Goal: Task Accomplishment & Management: Use online tool/utility

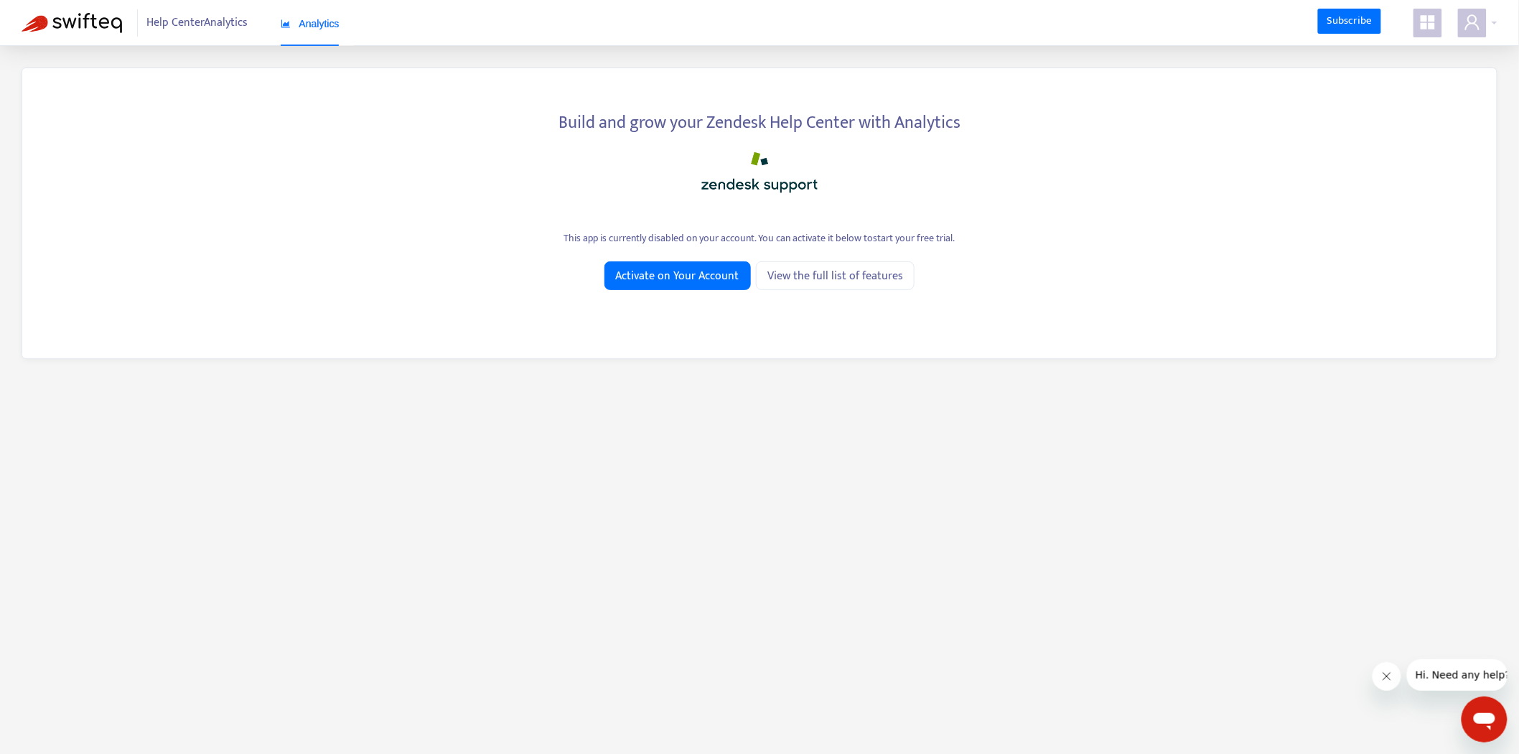
click at [1429, 11] on span at bounding box center [1427, 23] width 29 height 29
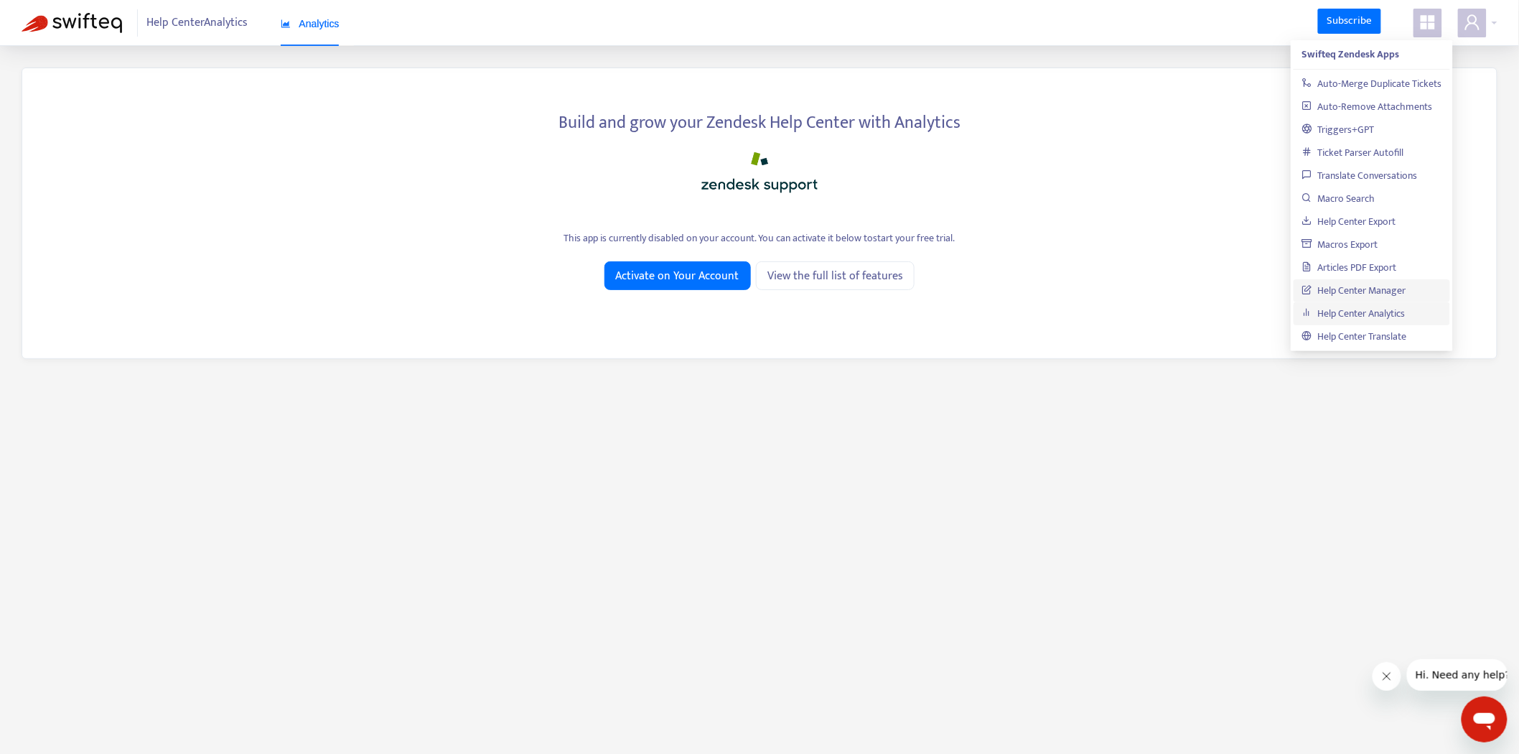
click at [1397, 288] on link "Help Center Manager" at bounding box center [1354, 290] width 104 height 17
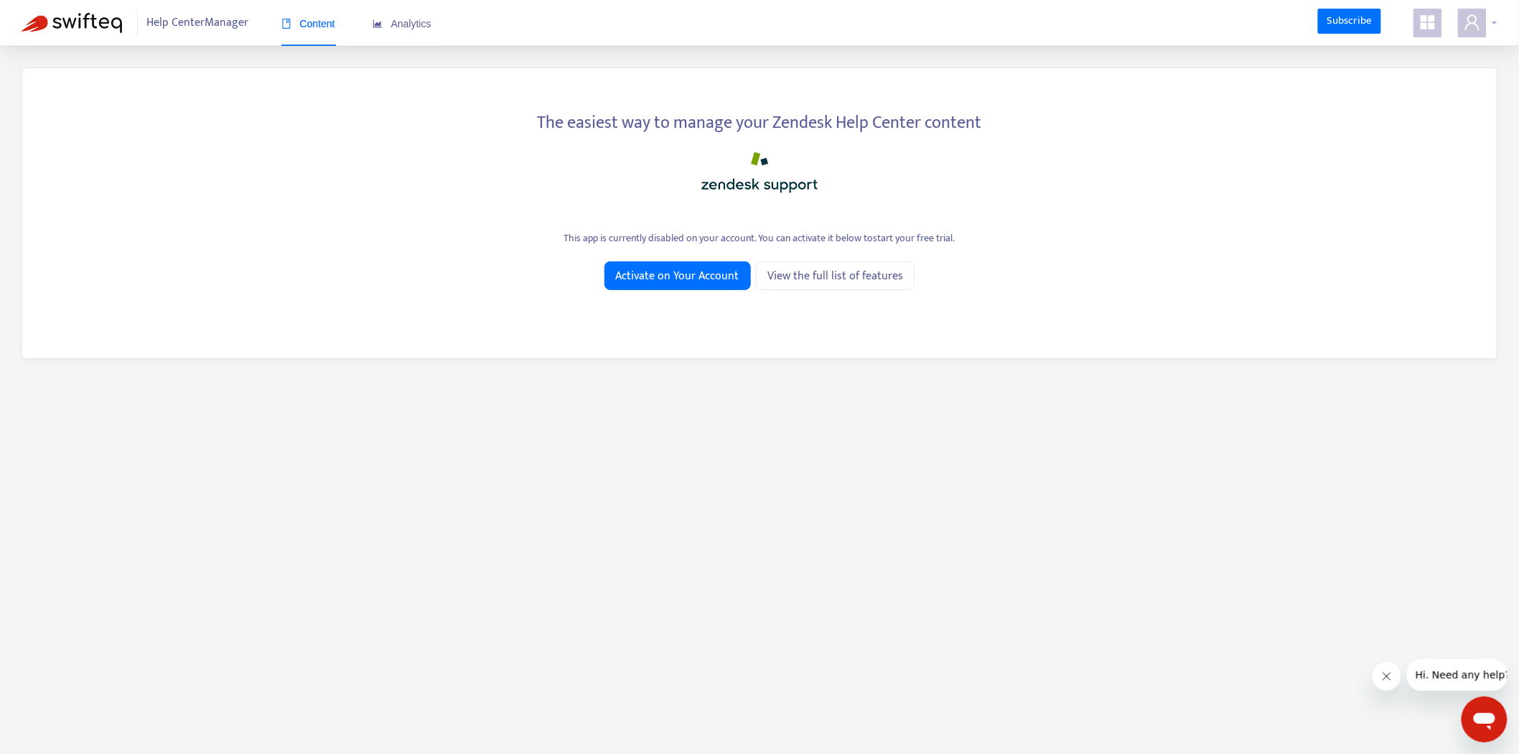
click at [1486, 27] on span at bounding box center [1472, 23] width 29 height 29
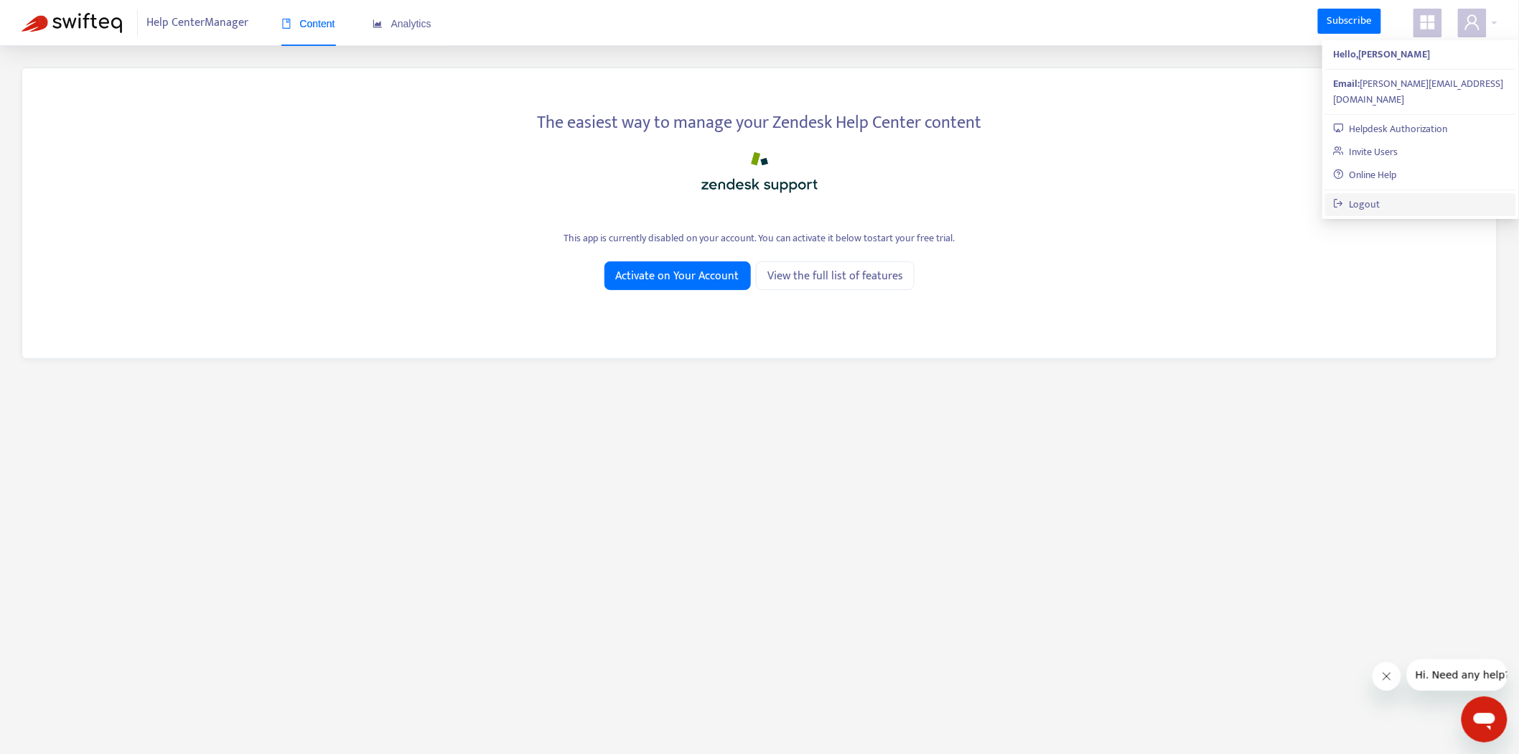
click at [1380, 196] on link "Logout" at bounding box center [1356, 204] width 47 height 17
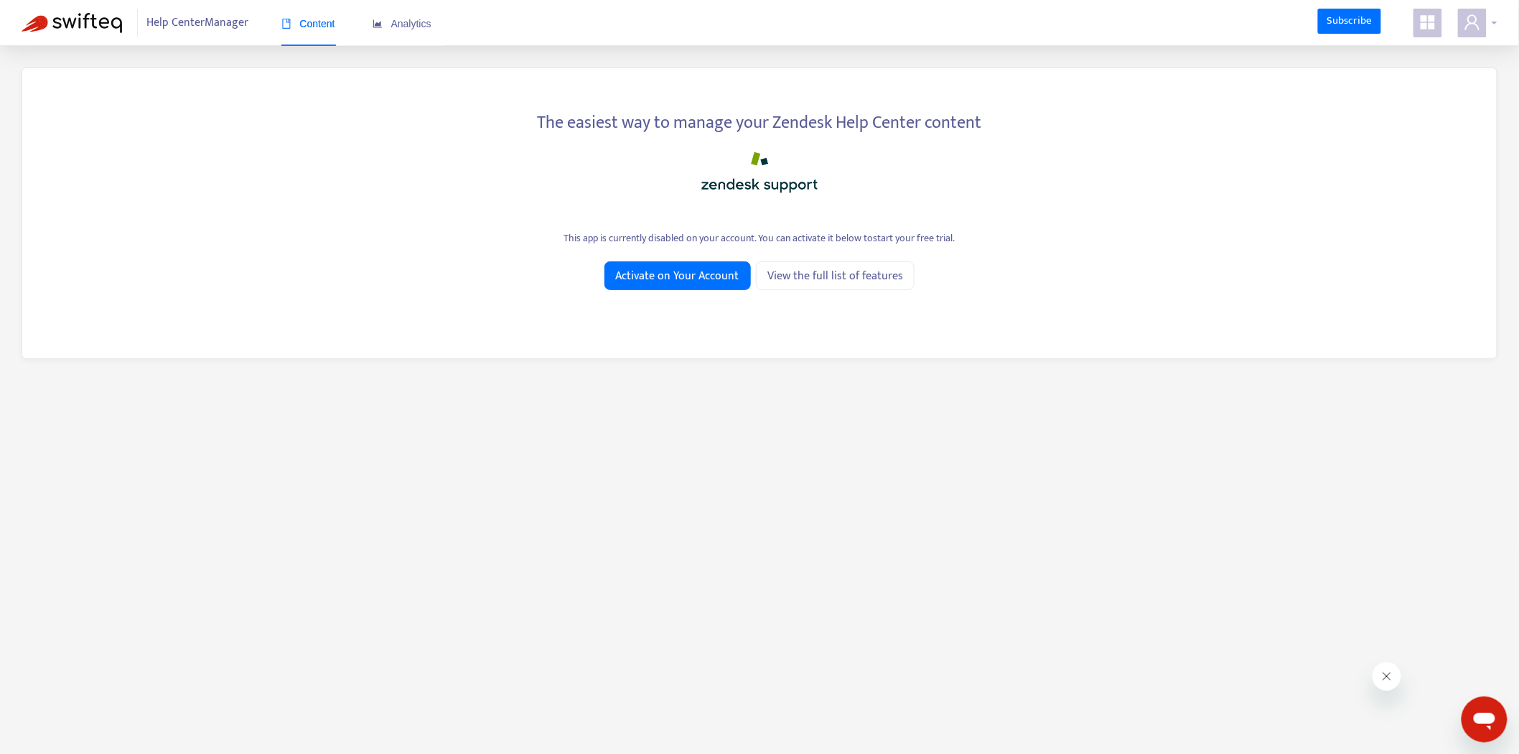
click at [1468, 25] on icon "user" at bounding box center [1472, 21] width 14 height 15
click at [1437, 20] on span at bounding box center [1427, 23] width 29 height 29
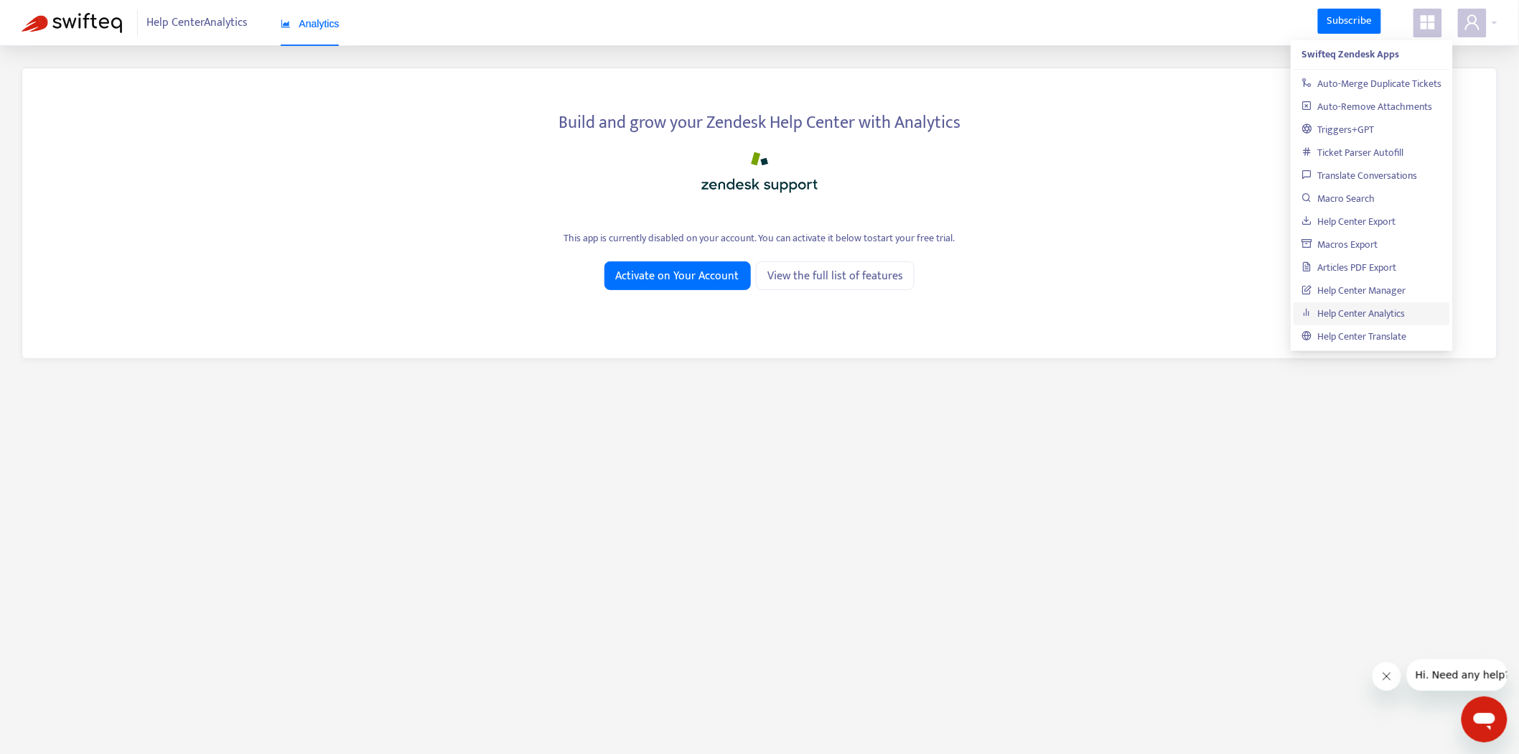
click at [1142, 147] on div at bounding box center [759, 169] width 1431 height 57
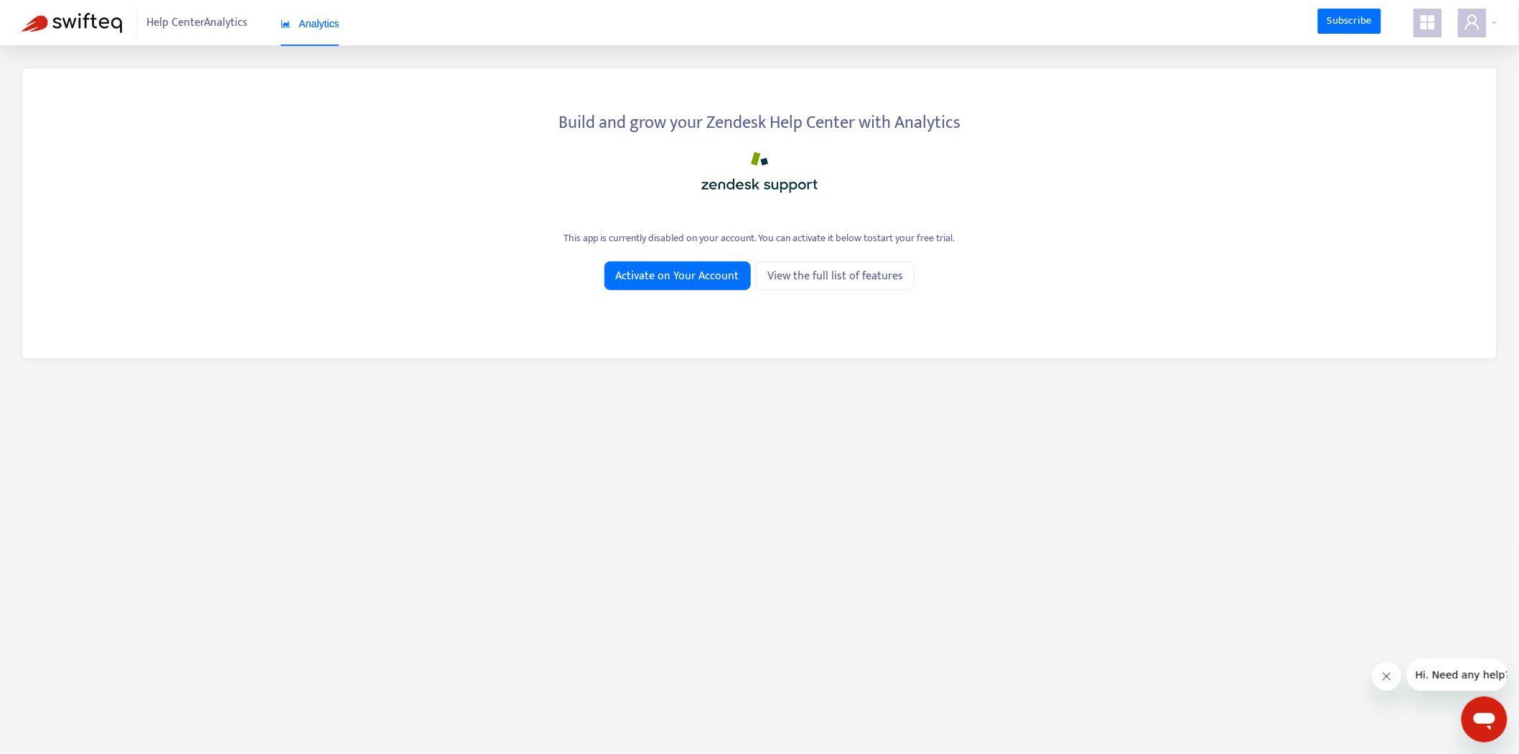
click at [1501, 15] on div "Help Center Analytics Analytics Subscribe" at bounding box center [759, 23] width 1519 height 46
click at [1475, 23] on icon "user" at bounding box center [1472, 21] width 14 height 15
click at [1438, 25] on span at bounding box center [1427, 23] width 29 height 29
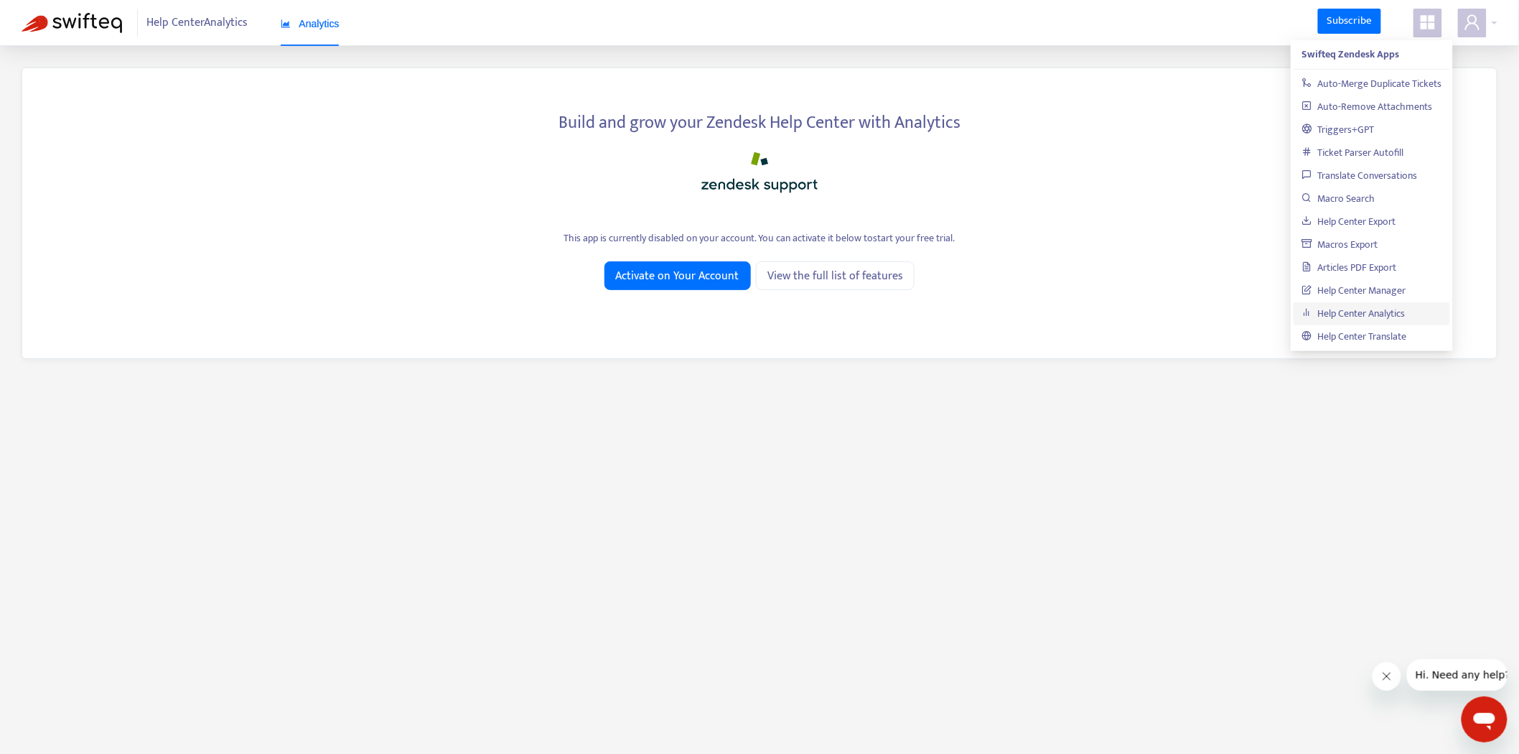
click at [1375, 312] on link "Help Center Analytics" at bounding box center [1353, 313] width 103 height 17
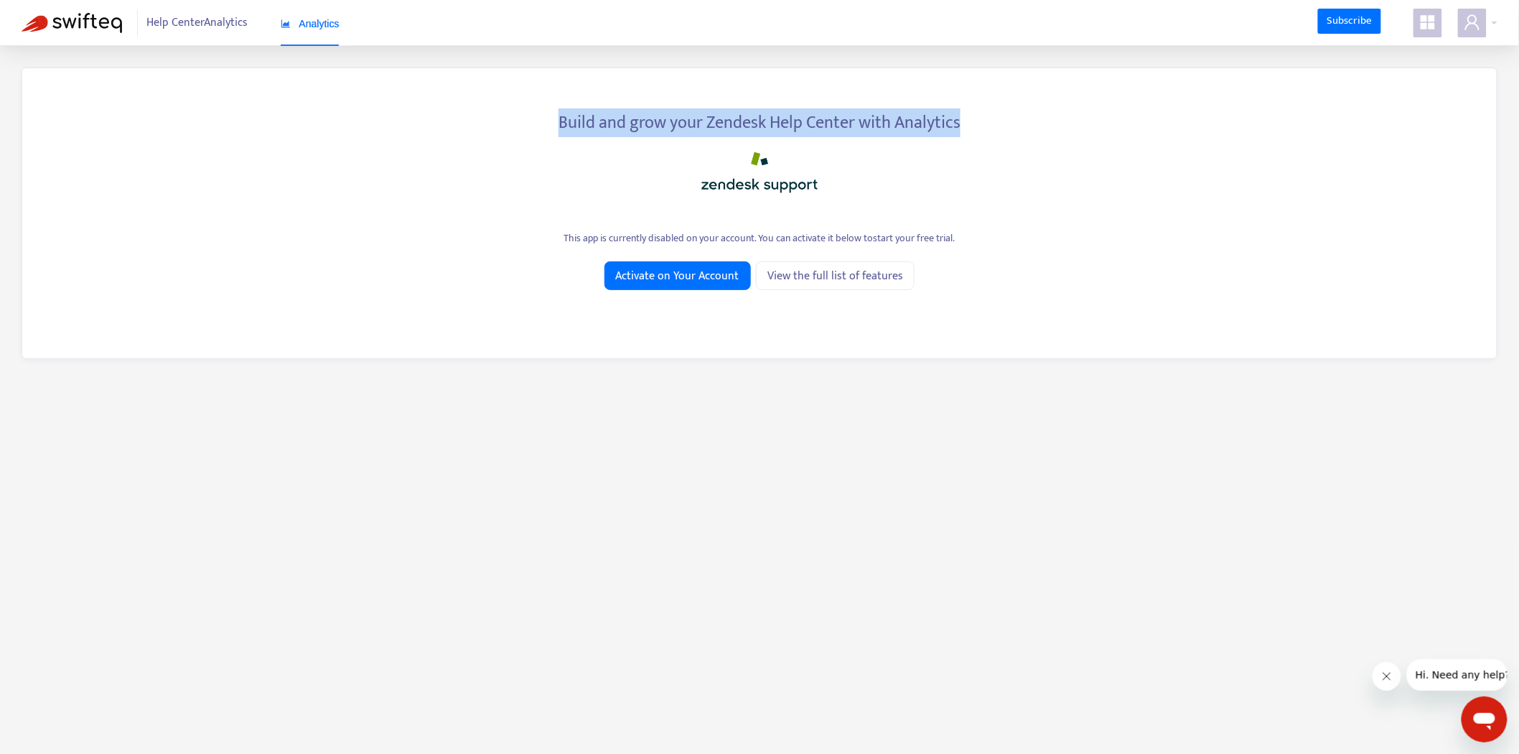
click at [1471, 42] on section "Help Center Analytics Analytics Subscribe Build and grow your Zendesk Help Cent…" at bounding box center [759, 399] width 1519 height 799
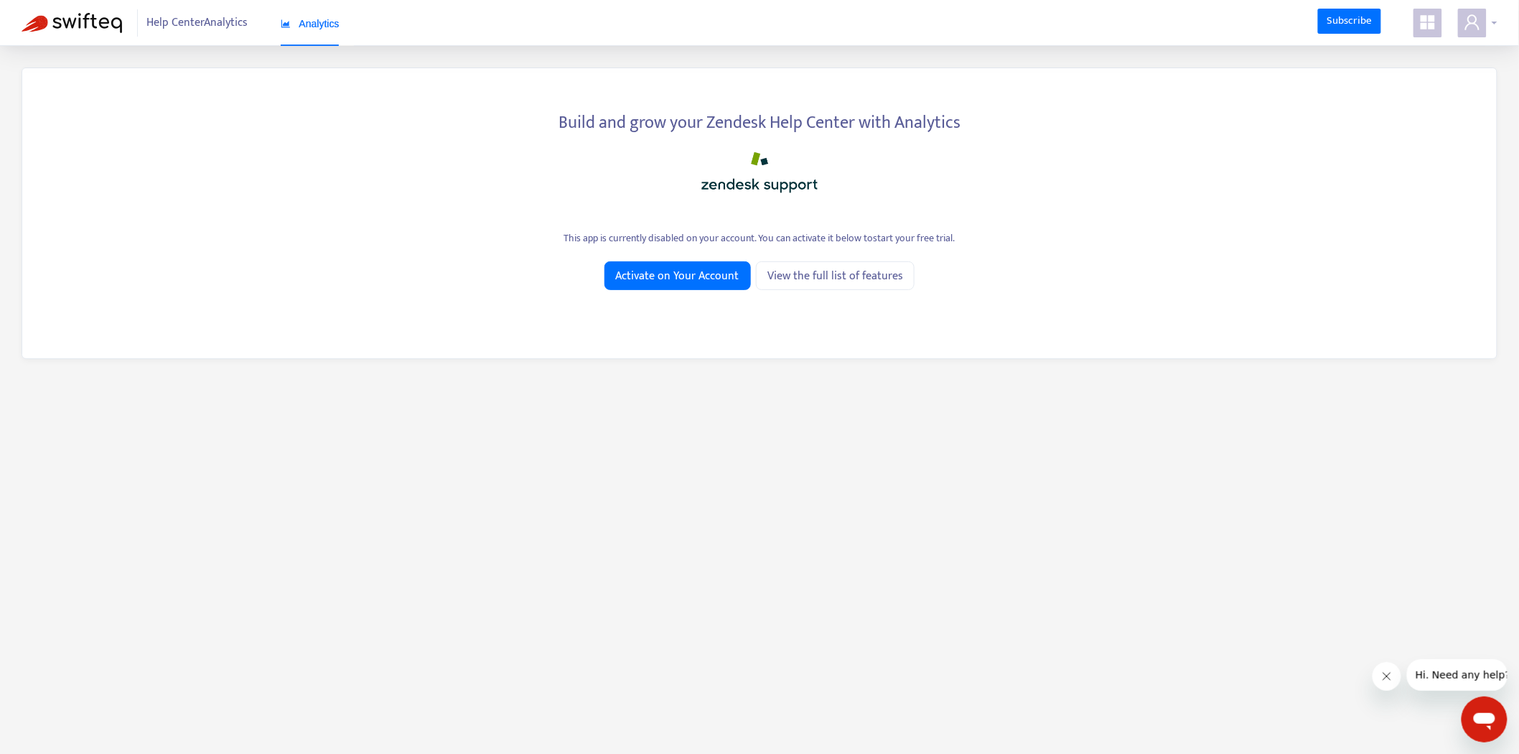
click at [1467, 24] on icon "user" at bounding box center [1471, 22] width 17 height 17
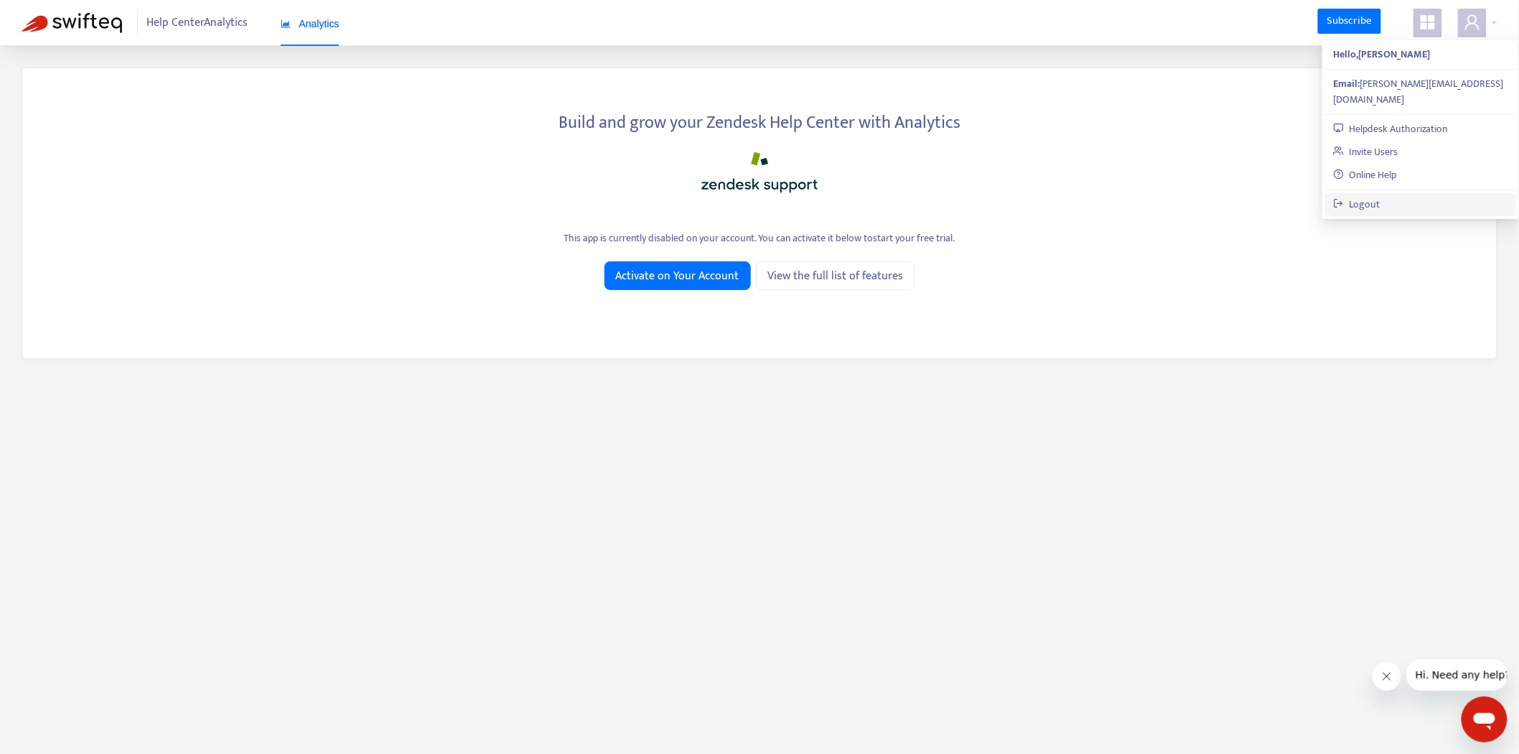
click at [1380, 196] on link "Logout" at bounding box center [1356, 204] width 47 height 17
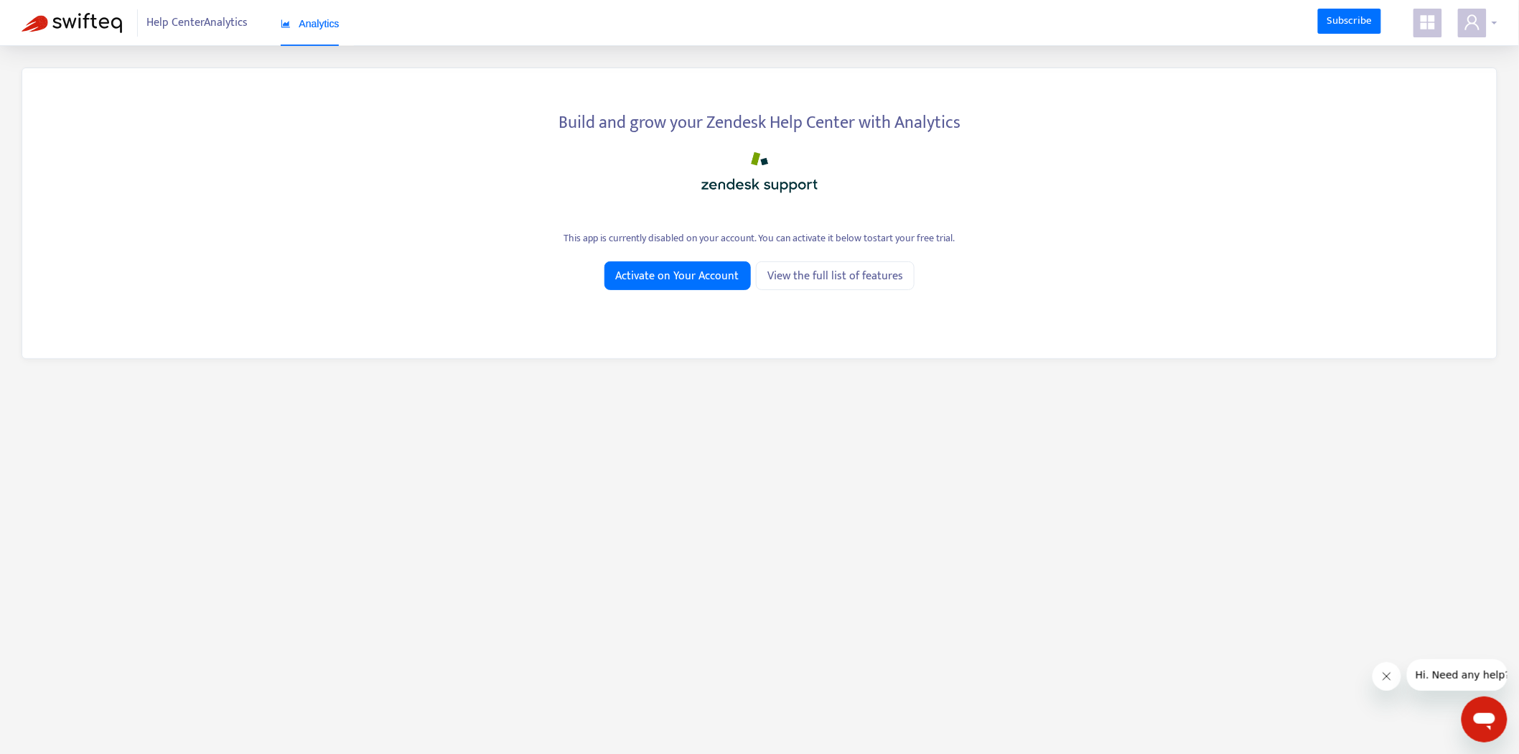
click at [1478, 25] on icon "user" at bounding box center [1471, 22] width 17 height 17
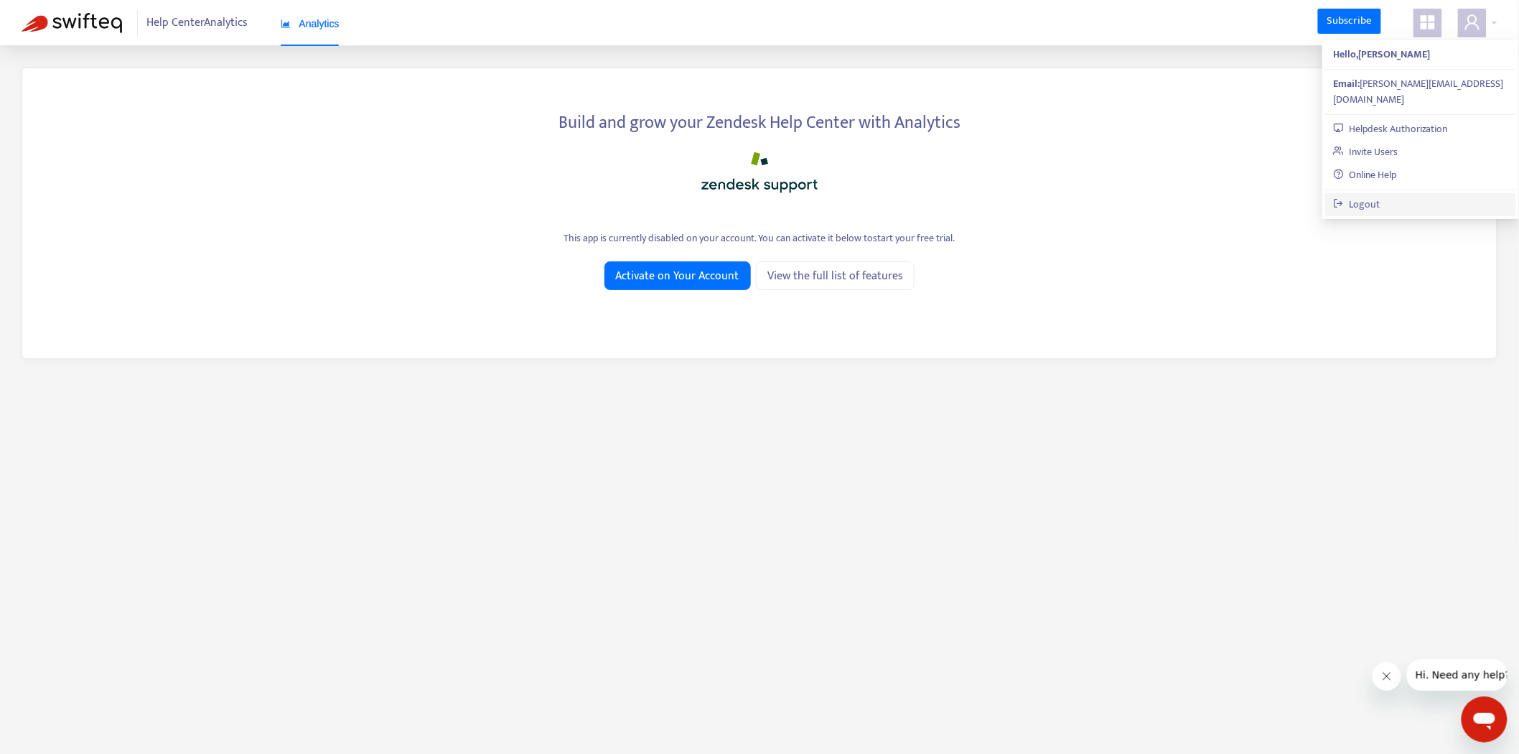
click at [1380, 196] on link "Logout" at bounding box center [1356, 204] width 47 height 17
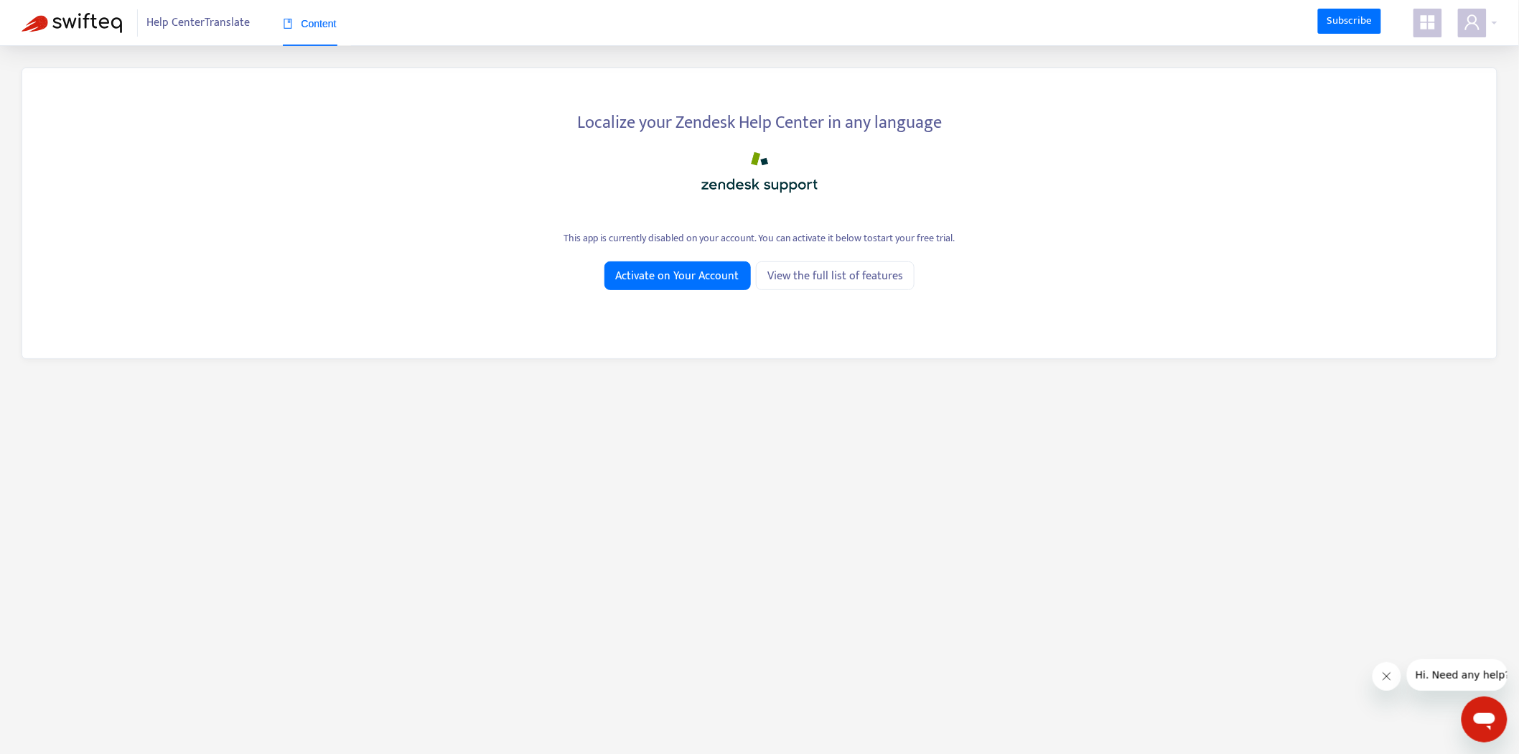
click at [1417, 29] on span at bounding box center [1427, 23] width 29 height 29
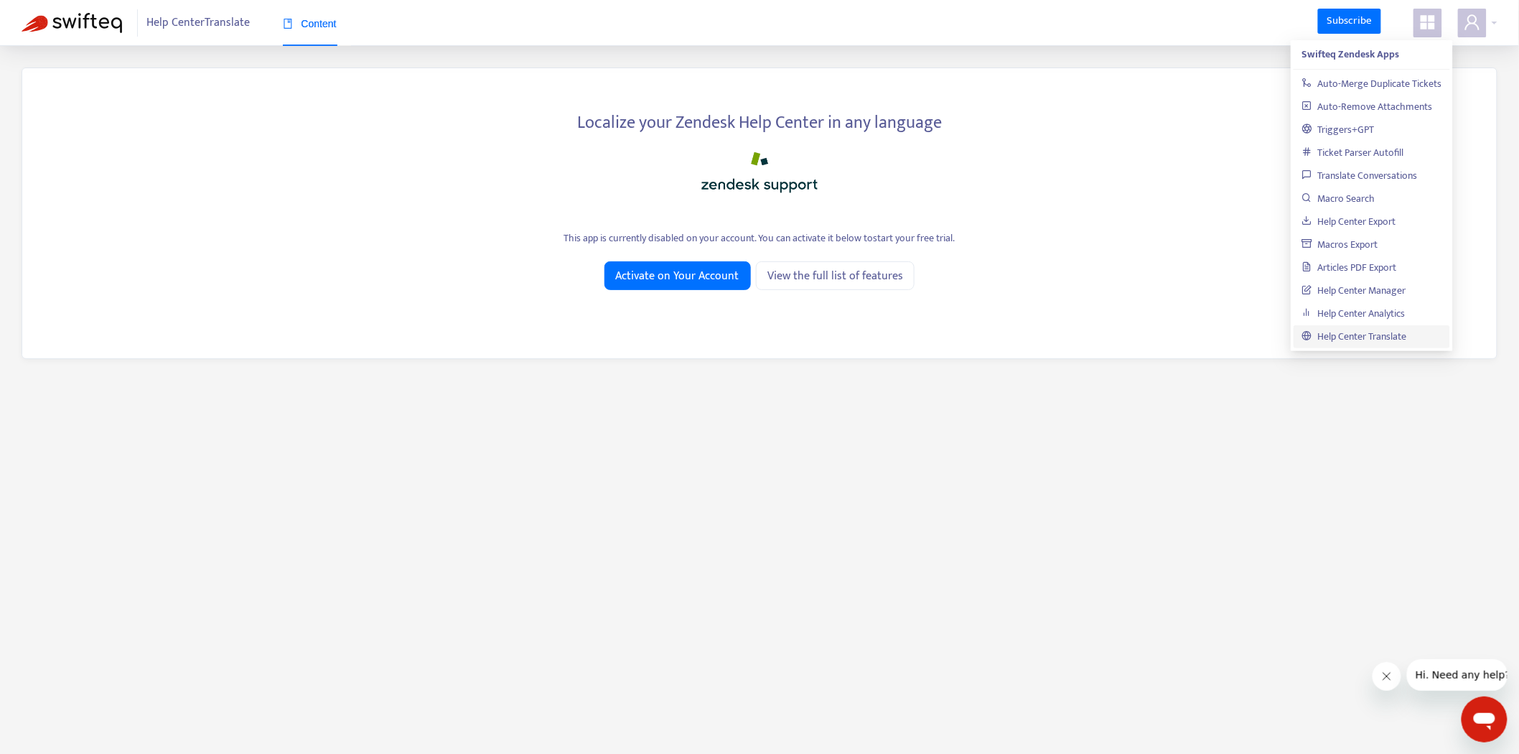
click at [1349, 339] on link "Help Center Translate" at bounding box center [1354, 336] width 105 height 17
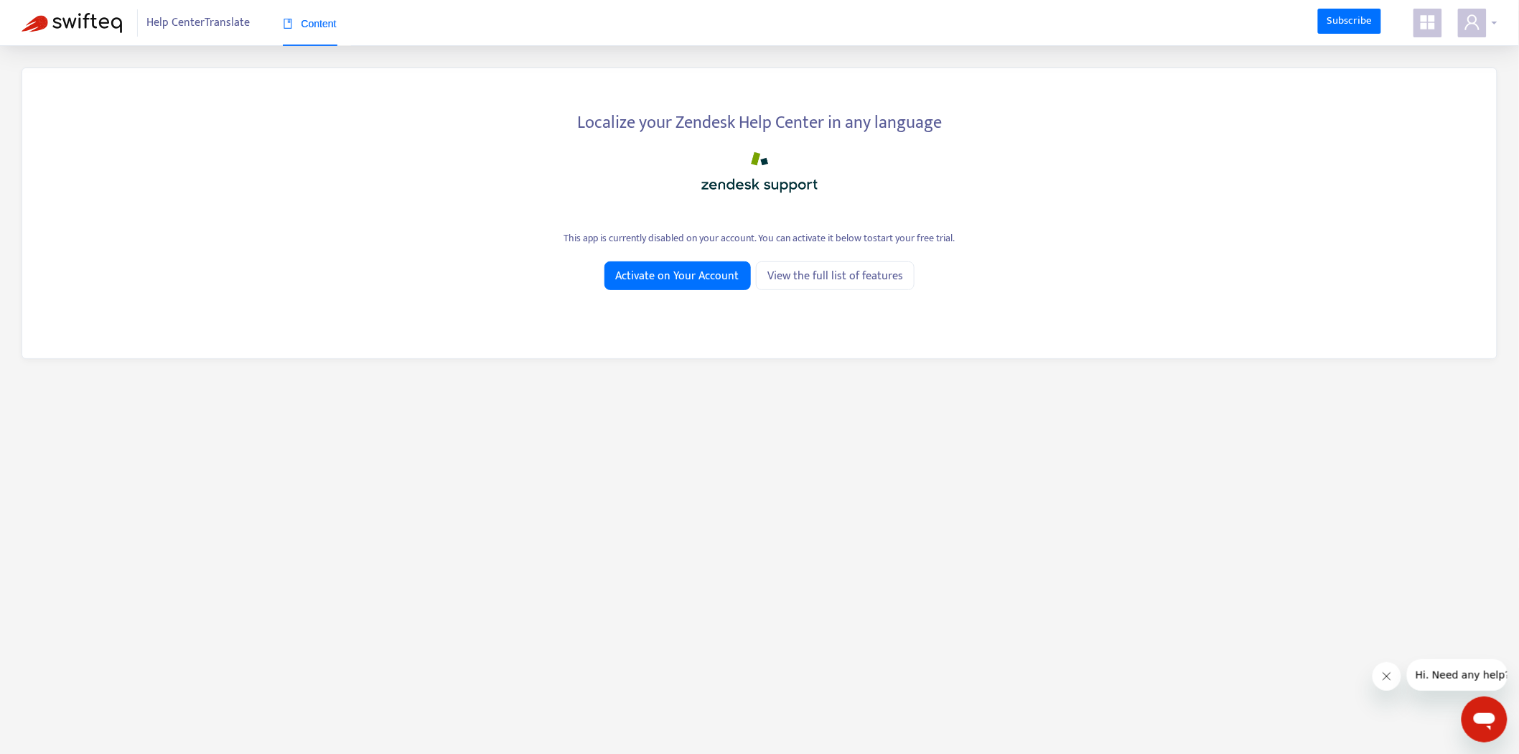
click at [1475, 30] on icon "user" at bounding box center [1471, 22] width 17 height 17
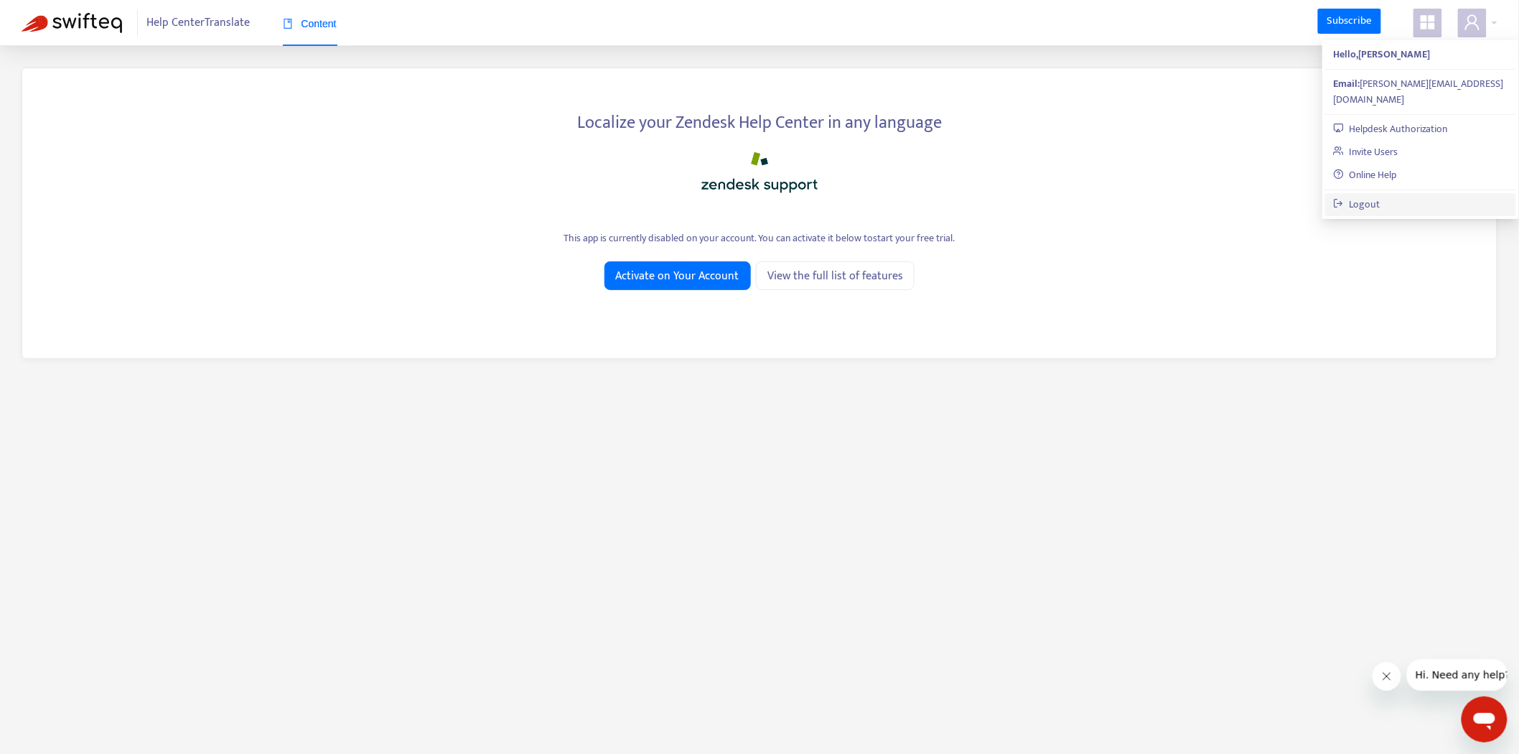
click at [1380, 196] on link "Logout" at bounding box center [1356, 204] width 47 height 17
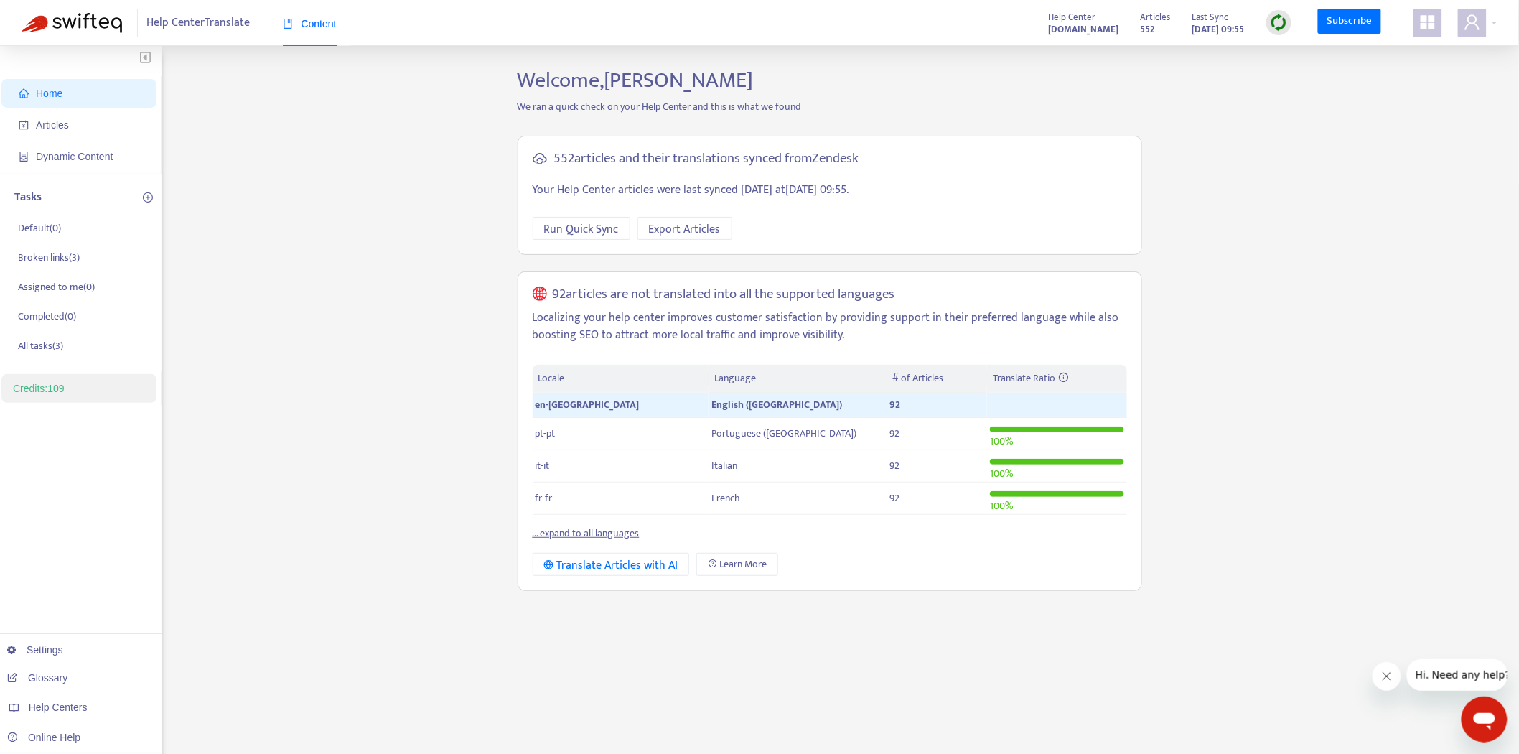
click at [612, 533] on link "... expand to all languages" at bounding box center [585, 533] width 107 height 17
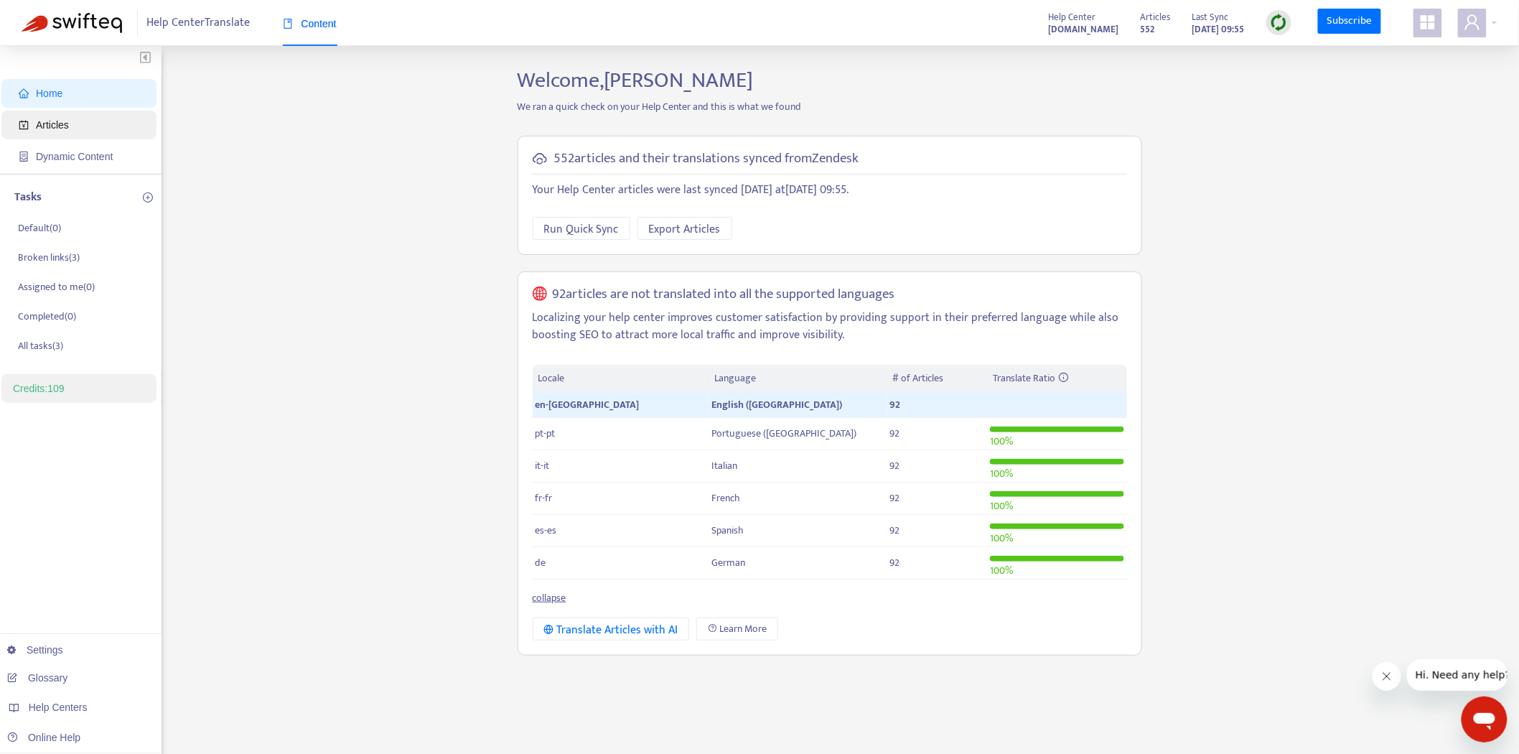
click at [98, 118] on span "Articles" at bounding box center [82, 125] width 126 height 29
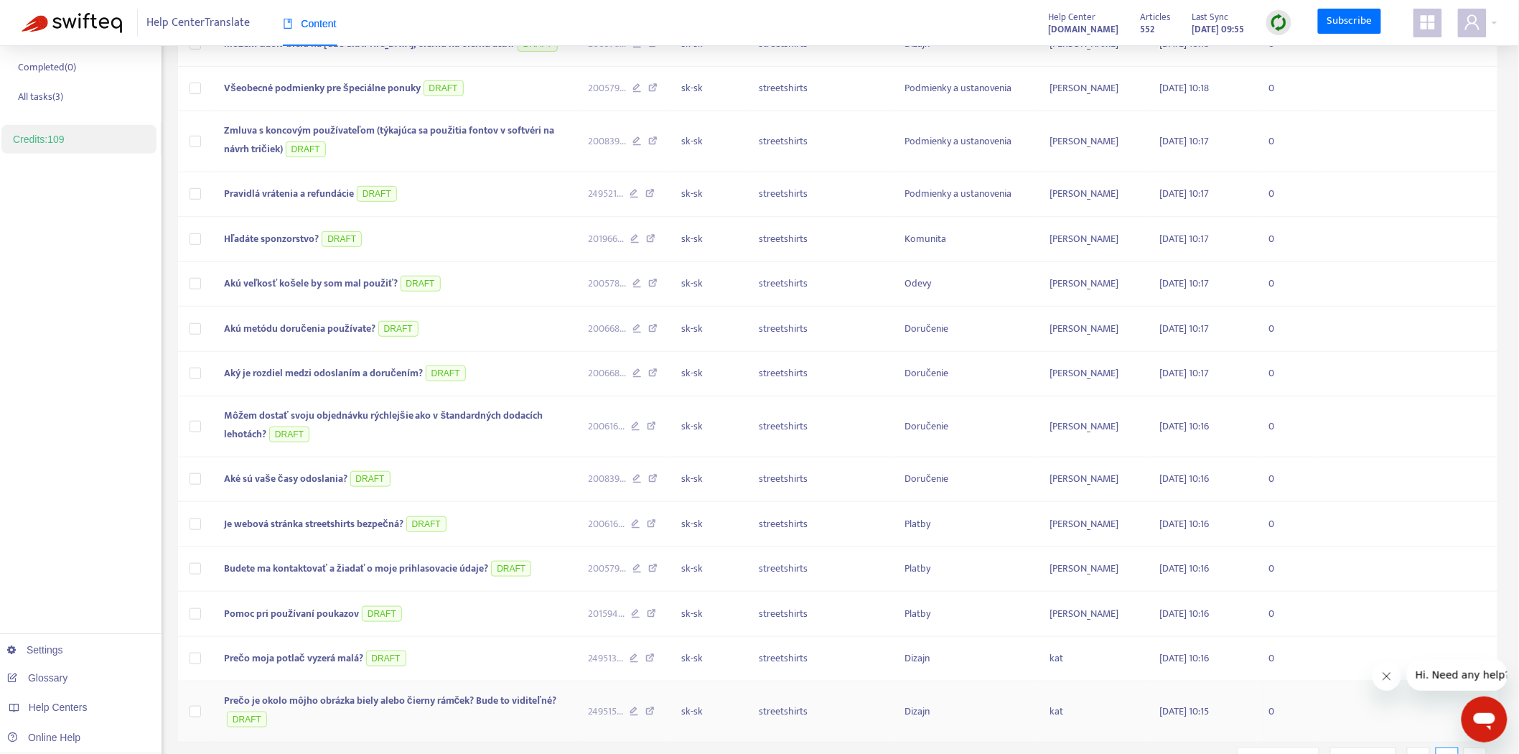
scroll to position [302, 0]
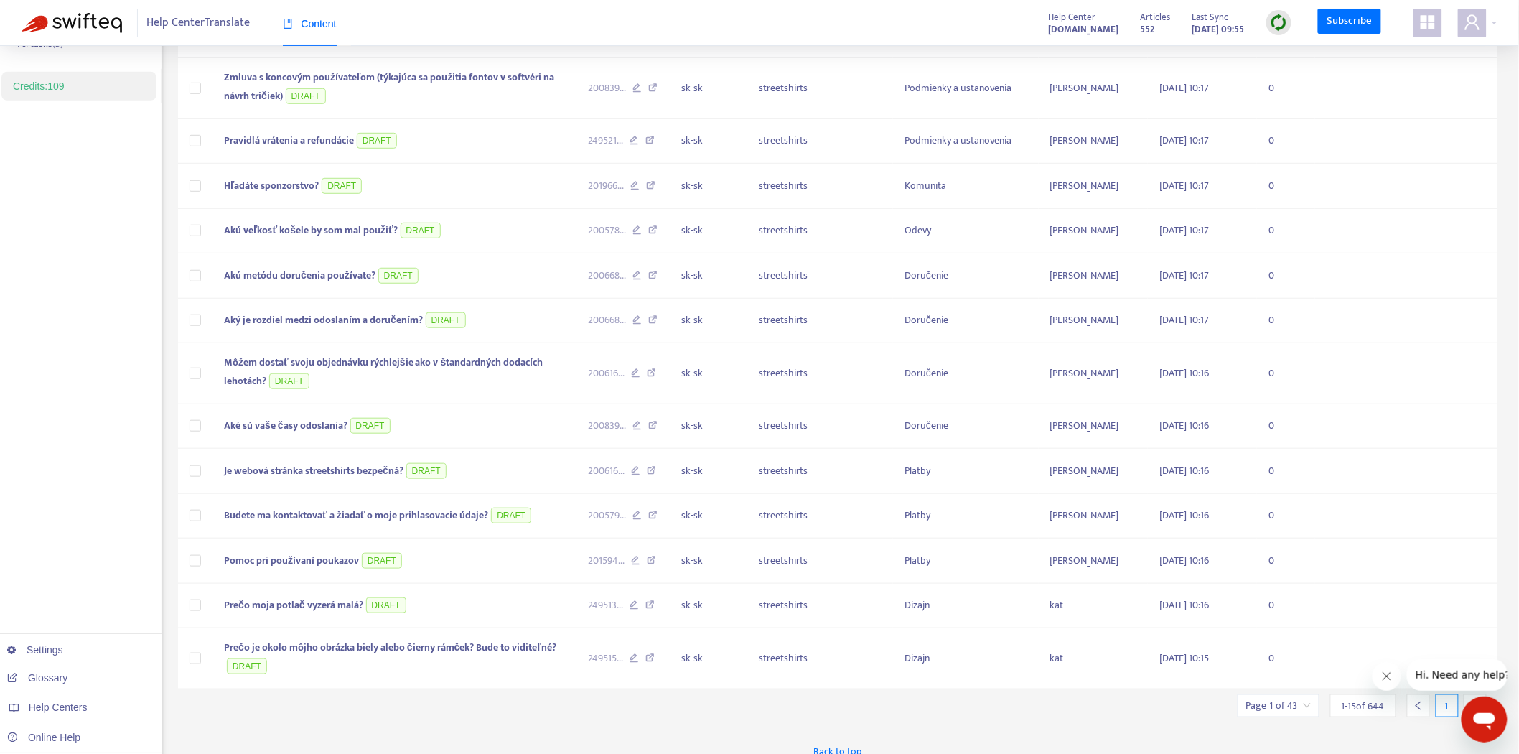
click at [1353, 698] on span "1 - 15 of 644" at bounding box center [1362, 705] width 43 height 15
click at [1445, 694] on div "1" at bounding box center [1446, 705] width 23 height 23
click at [1282, 695] on input "search" at bounding box center [1278, 706] width 65 height 22
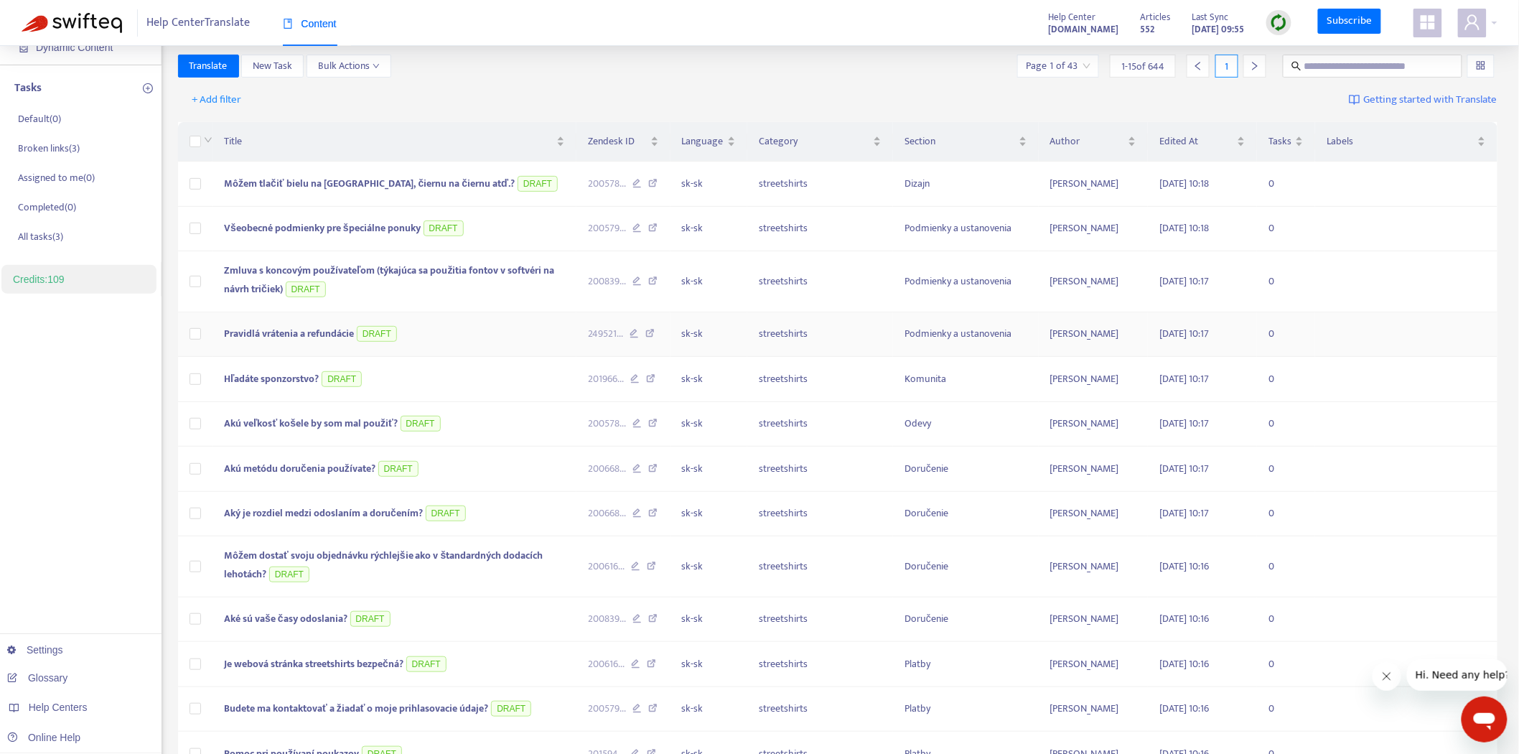
scroll to position [0, 0]
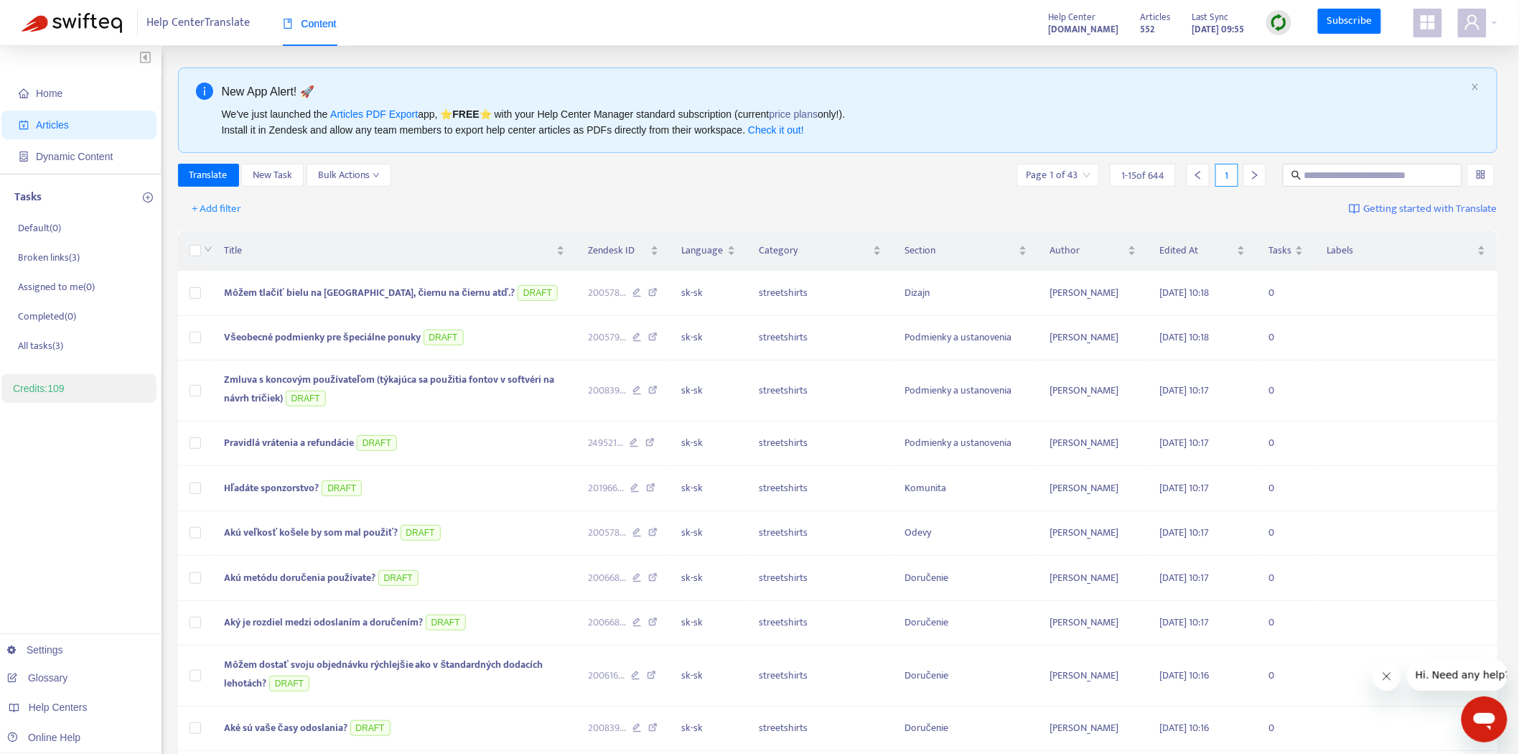
click at [773, 179] on div "Translate New Task Bulk Actions Page 1 of 43 1 - 15 of 644 1" at bounding box center [838, 175] width 1320 height 23
click at [221, 205] on span "+ Add filter" at bounding box center [217, 208] width 50 height 17
click at [255, 260] on span "Default Language" at bounding box center [238, 260] width 90 height 16
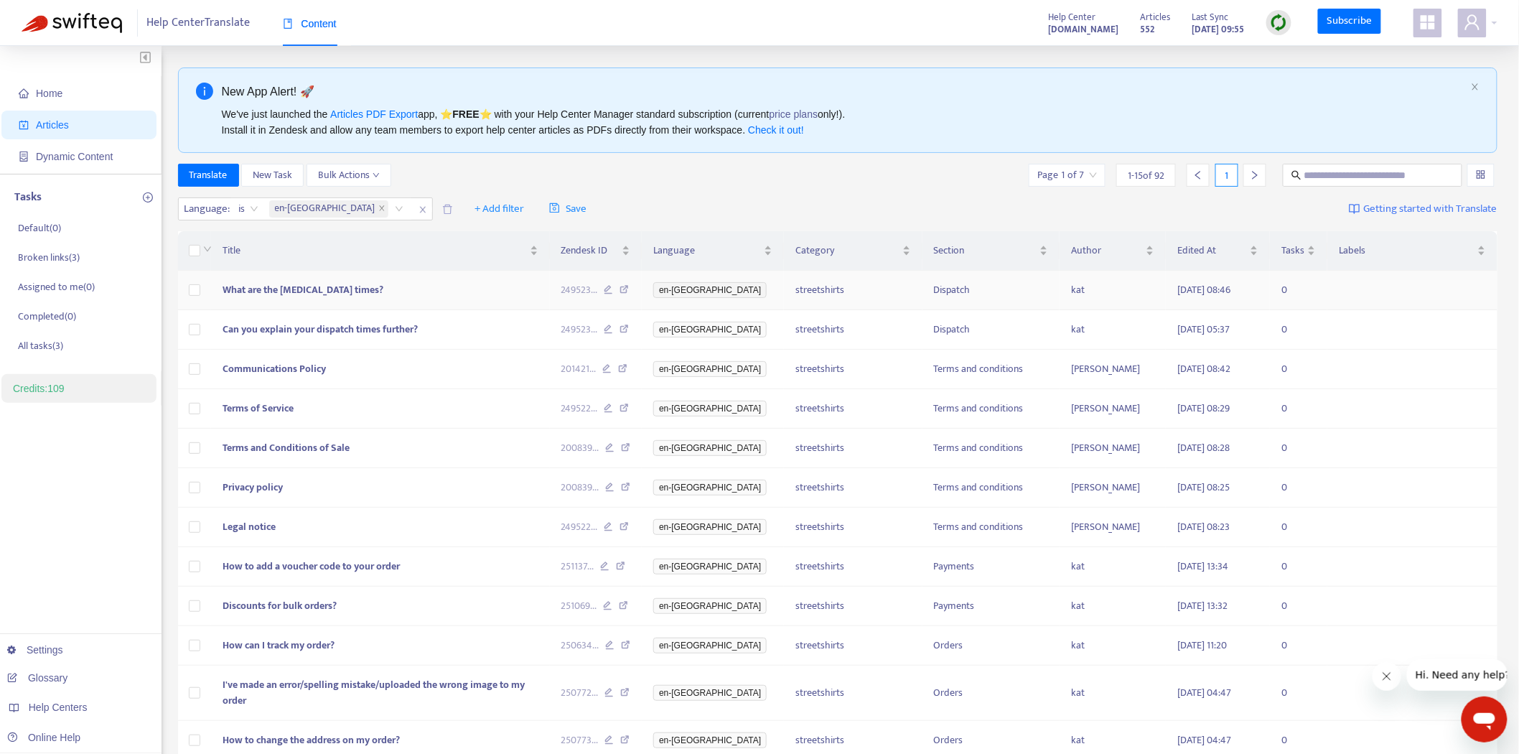
click at [433, 285] on td "What are the [MEDICAL_DATA] times?" at bounding box center [380, 290] width 338 height 39
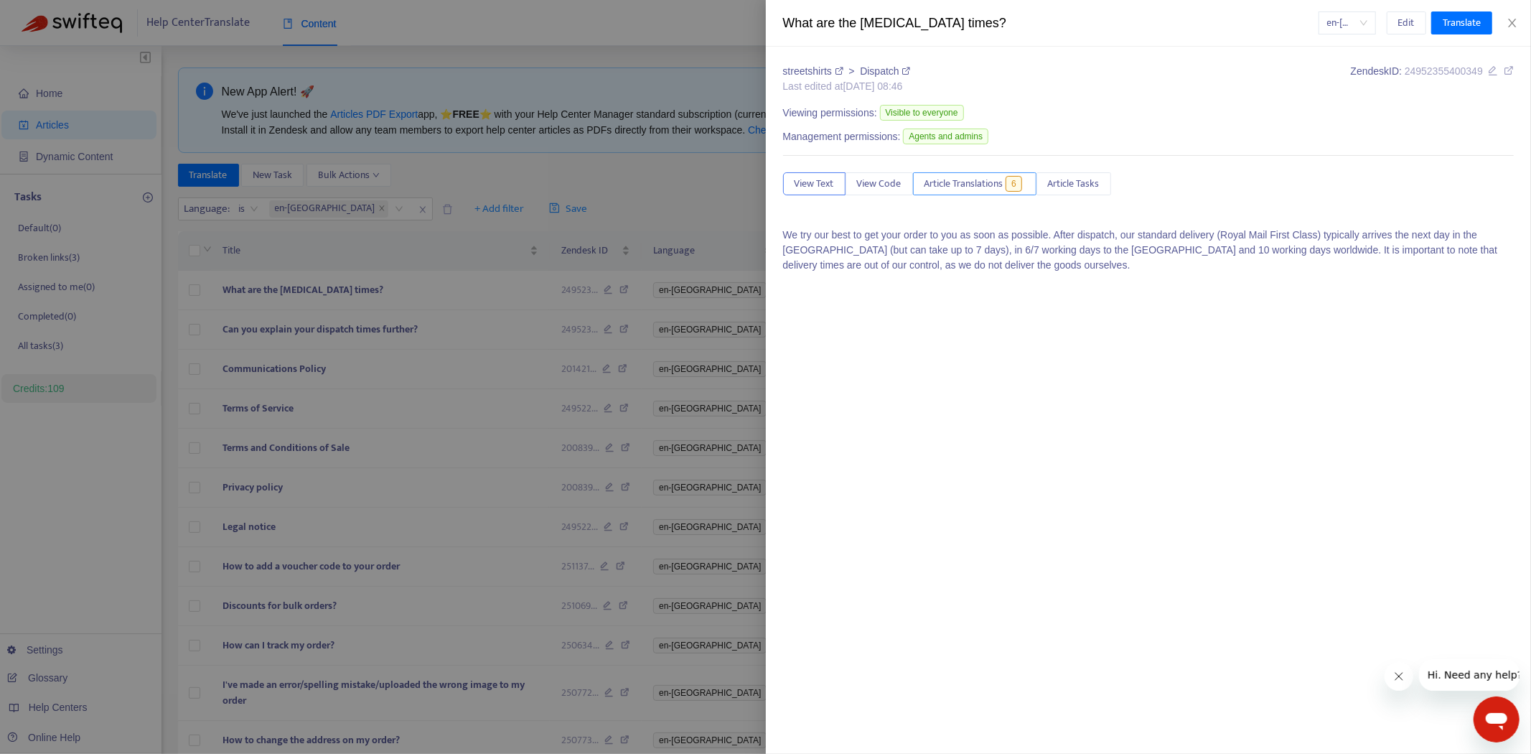
click at [983, 184] on span "Article Translations" at bounding box center [963, 184] width 79 height 16
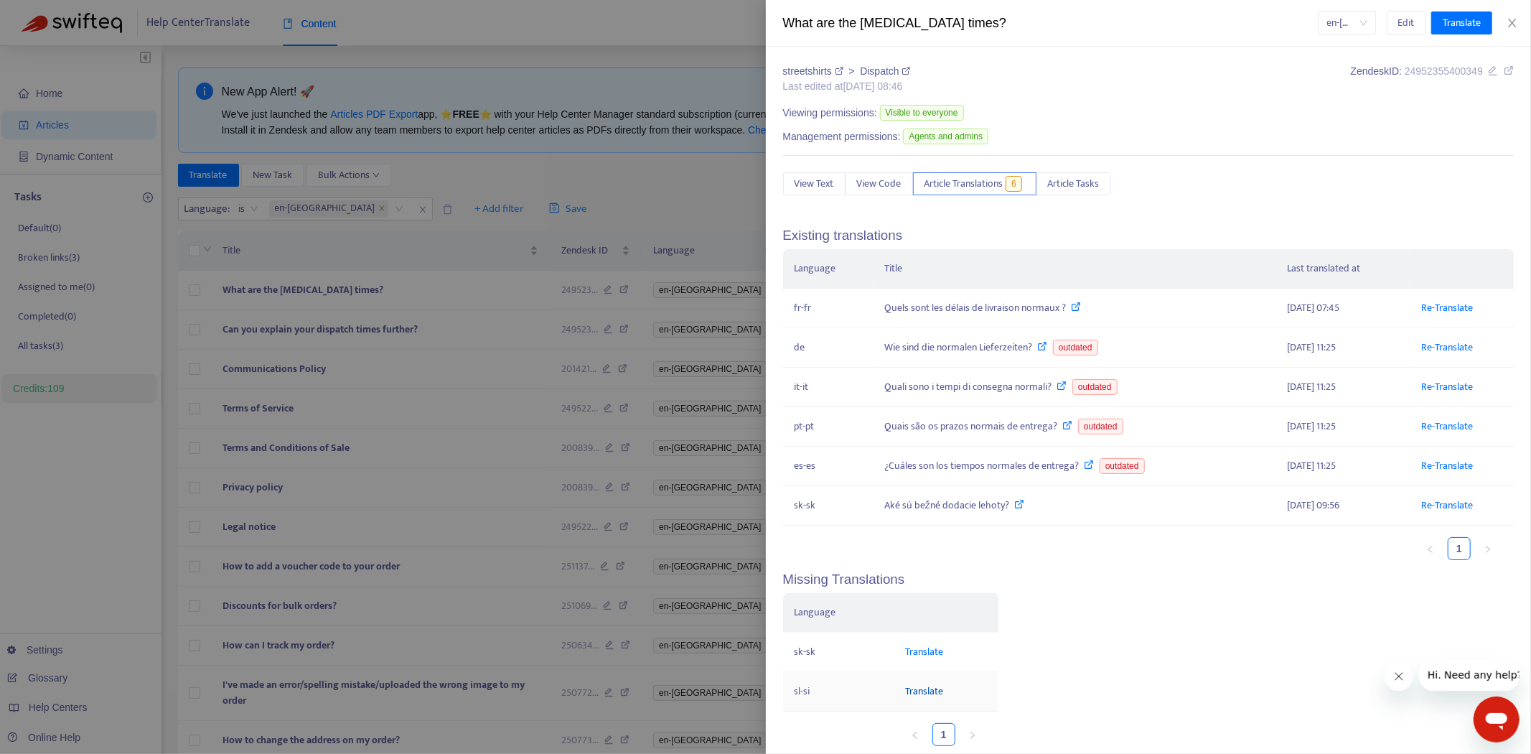
click at [923, 688] on link "Translate" at bounding box center [924, 690] width 38 height 17
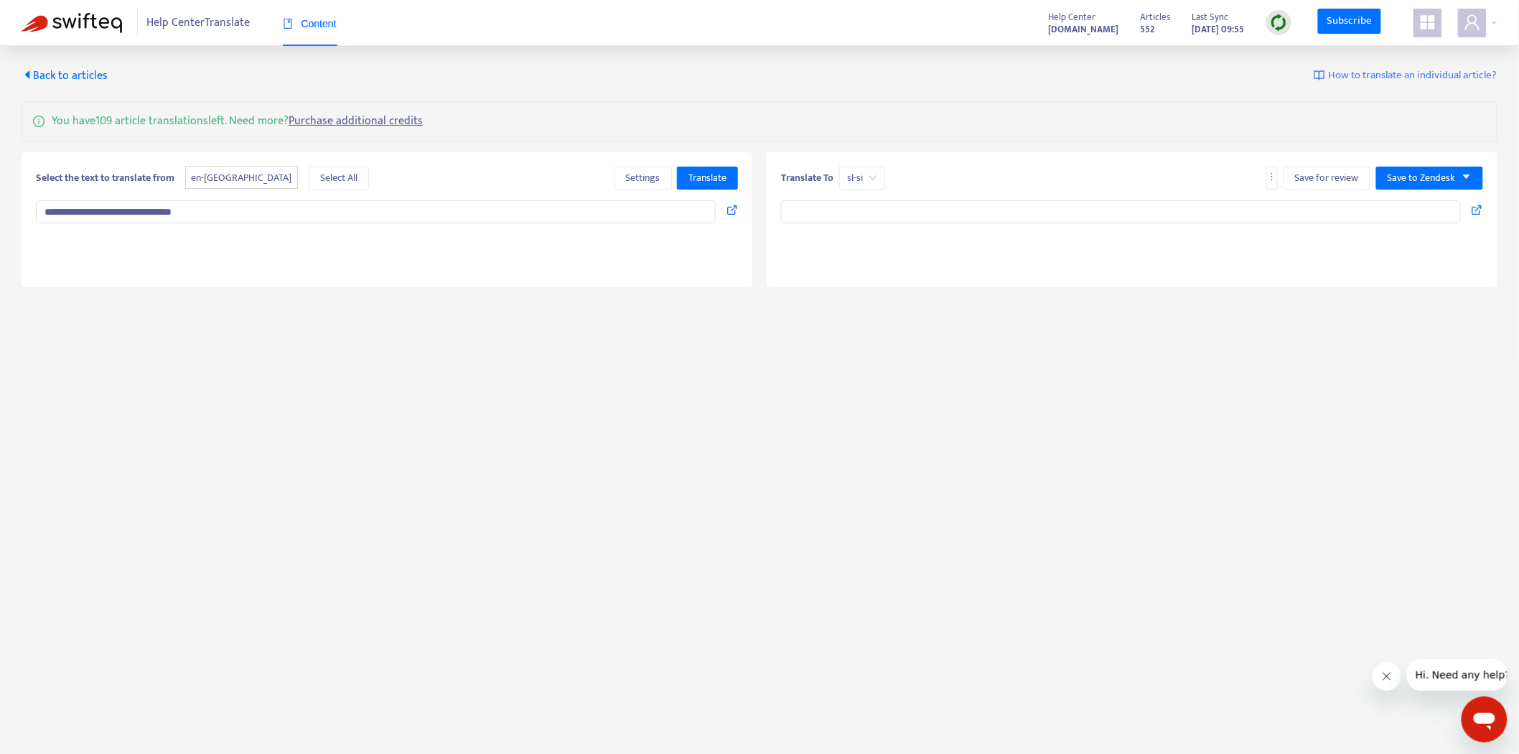
type textarea "**********"
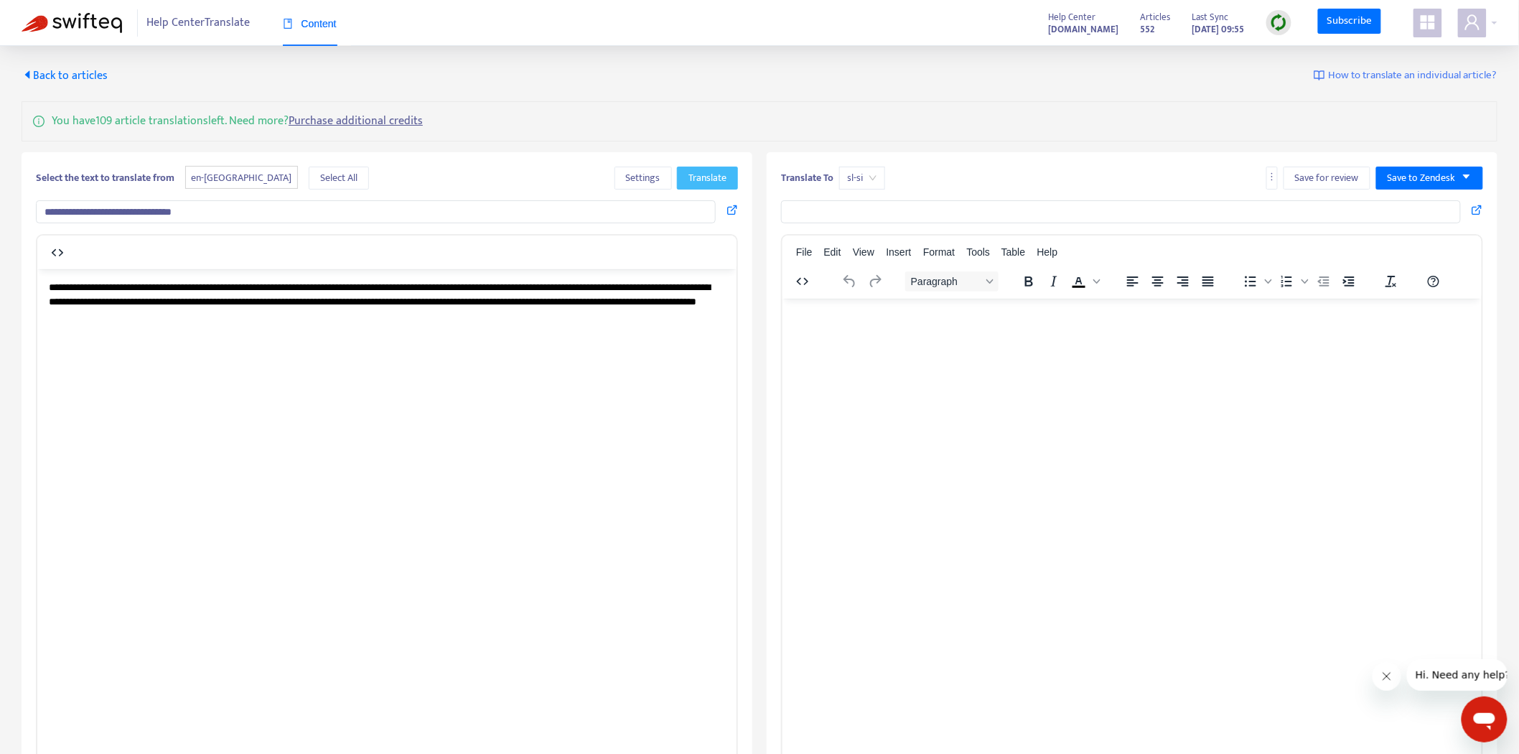
click at [720, 177] on span "Translate" at bounding box center [707, 178] width 38 height 16
click at [532, 115] on div "You have 109 article translations left. Need more? Purchase additional credits" at bounding box center [759, 121] width 1475 height 40
click at [320, 182] on span "Select All" at bounding box center [338, 178] width 37 height 16
click at [703, 178] on span "Translate" at bounding box center [707, 178] width 38 height 16
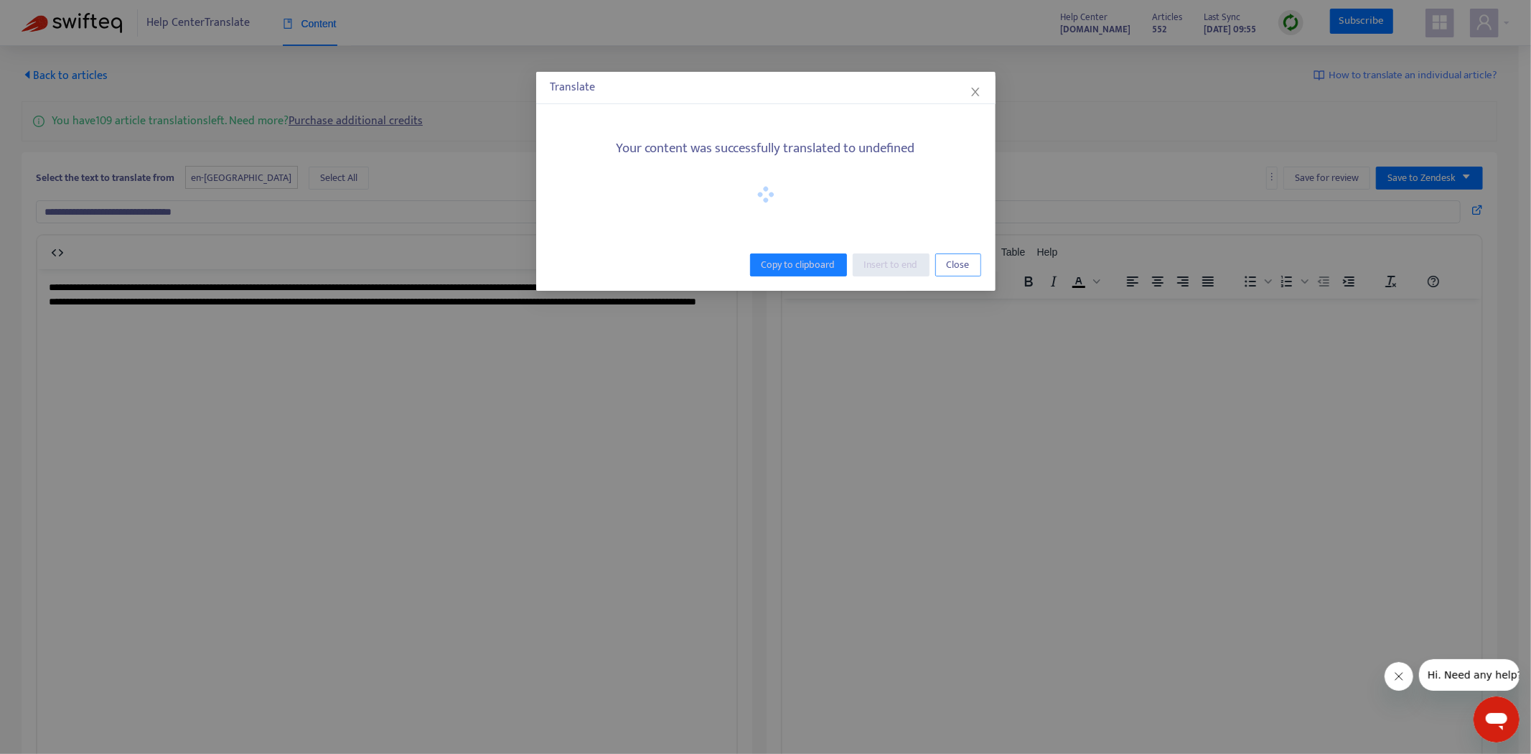
click at [961, 267] on span "Close" at bounding box center [958, 265] width 23 height 16
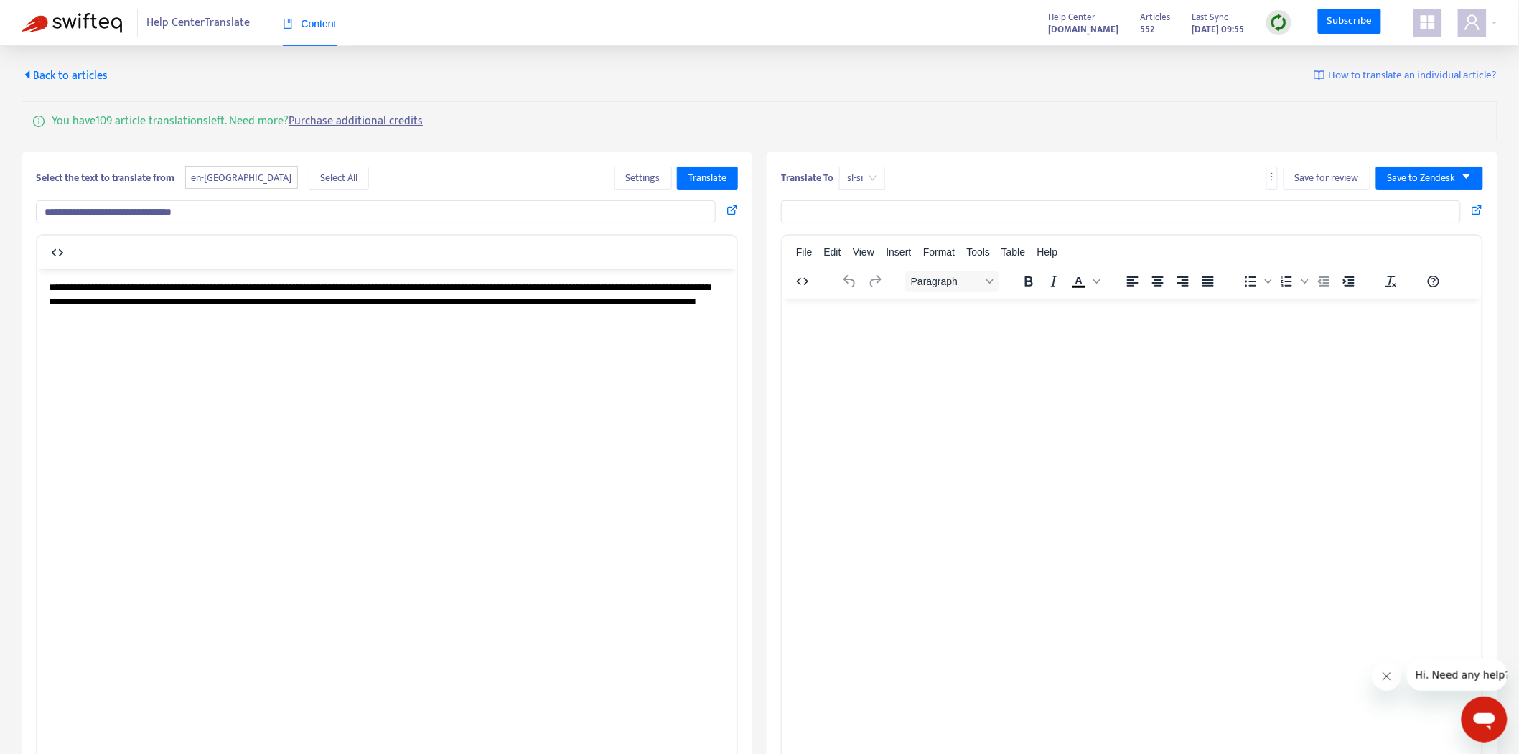
click at [87, 77] on span "Back to articles" at bounding box center [65, 75] width 86 height 19
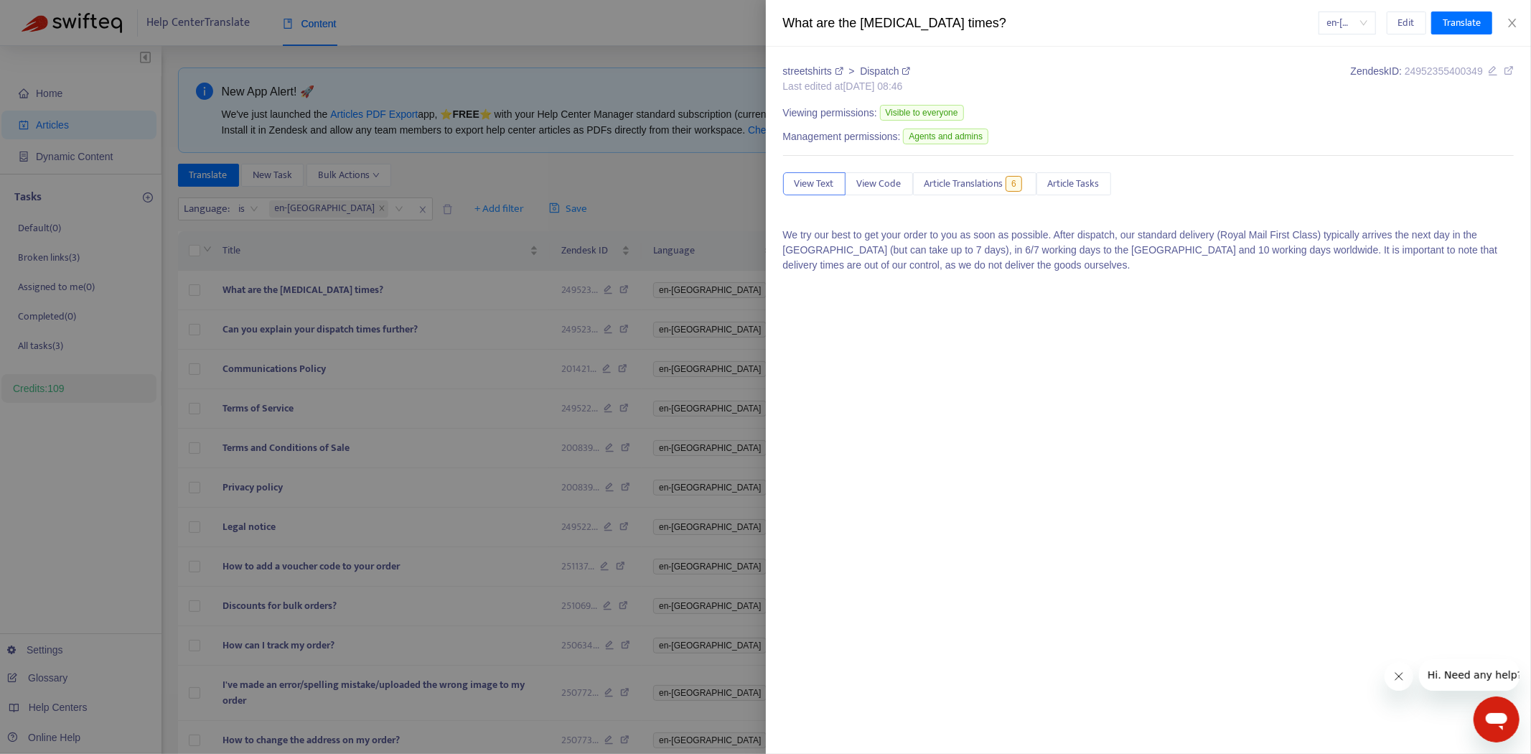
click at [1490, 70] on icon at bounding box center [1493, 70] width 10 height 10
click at [1493, 70] on icon at bounding box center [1493, 70] width 10 height 10
click at [1510, 72] on icon at bounding box center [1508, 70] width 10 height 10
click at [1434, 70] on span "24952355400349" at bounding box center [1443, 70] width 78 height 11
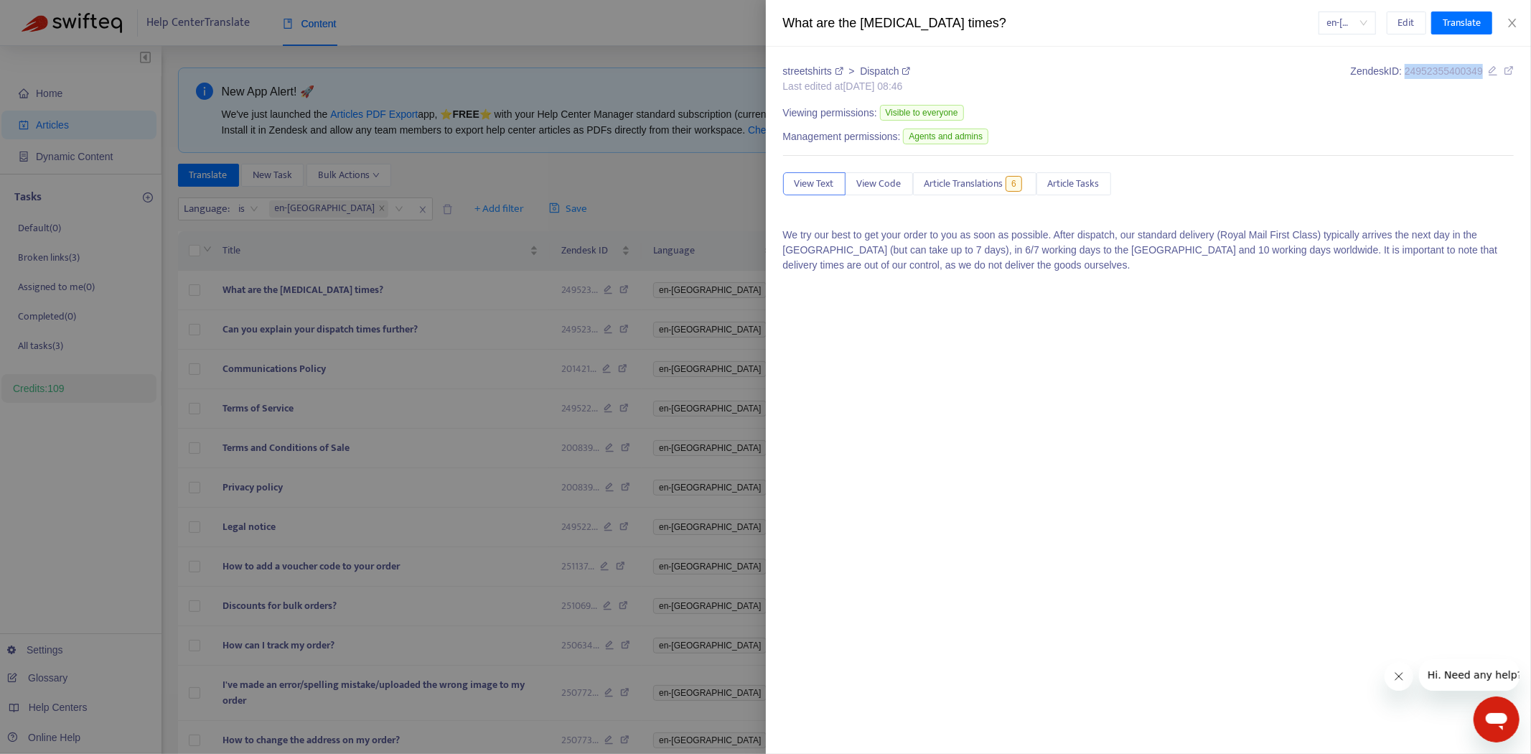
copy span "24952355400349"
click at [680, 195] on div at bounding box center [765, 377] width 1531 height 754
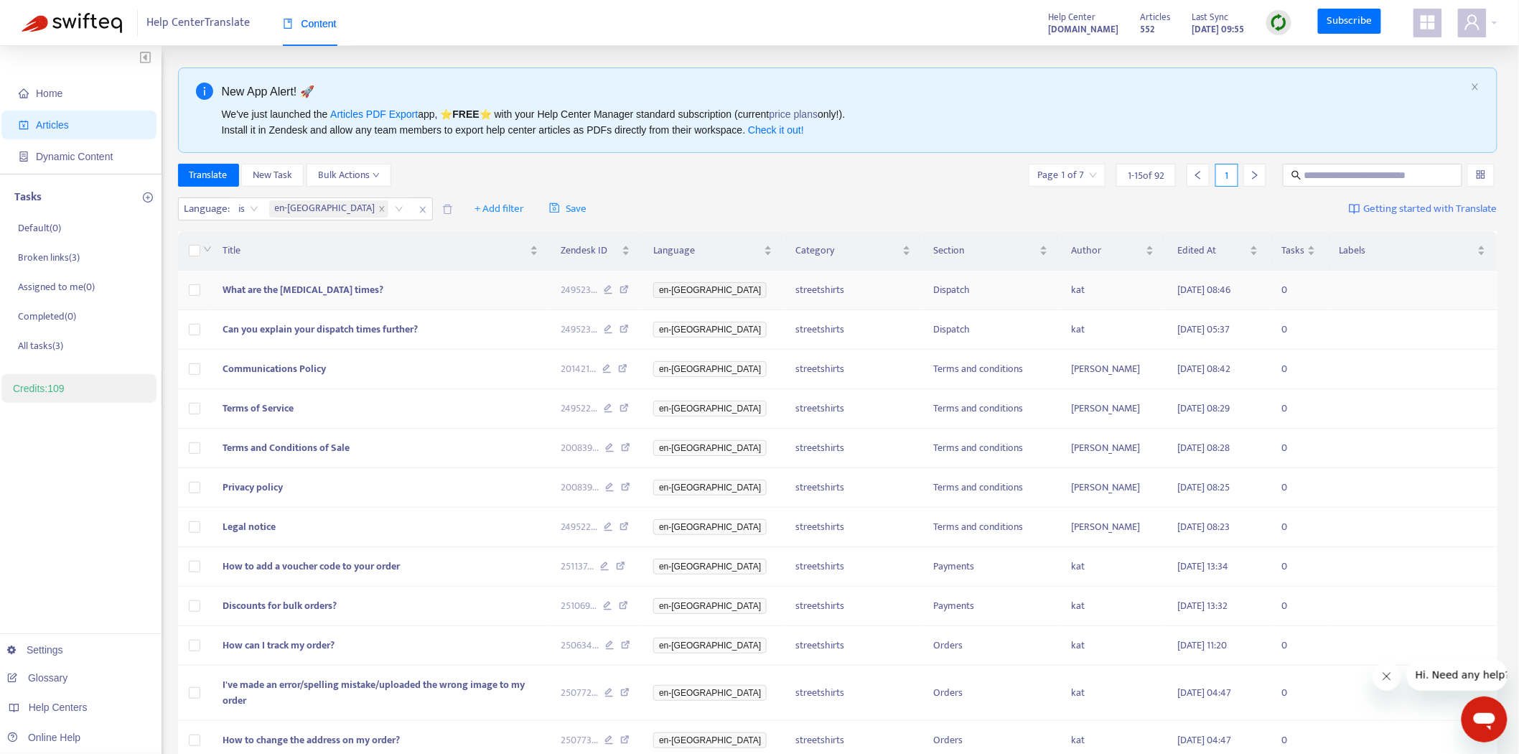
click at [316, 288] on span "What are the [MEDICAL_DATA] times?" at bounding box center [302, 289] width 161 height 17
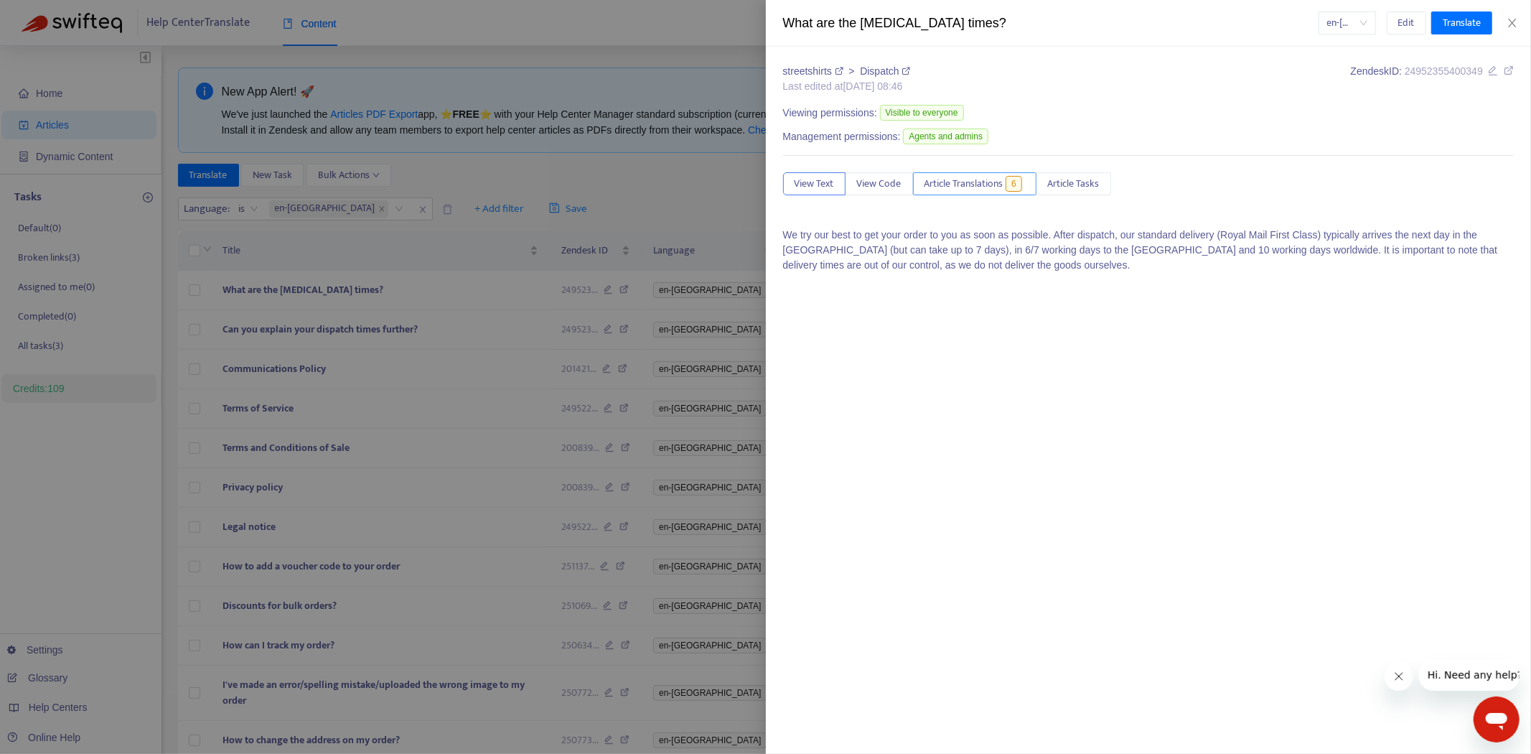
click at [971, 187] on span "Article Translations" at bounding box center [963, 184] width 79 height 16
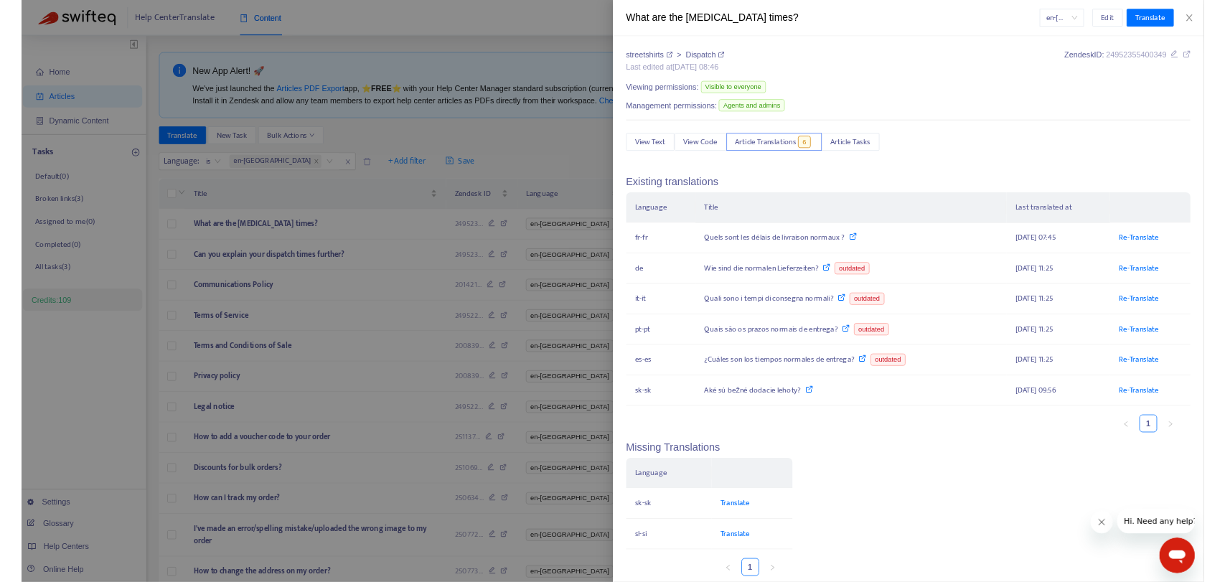
scroll to position [18, 0]
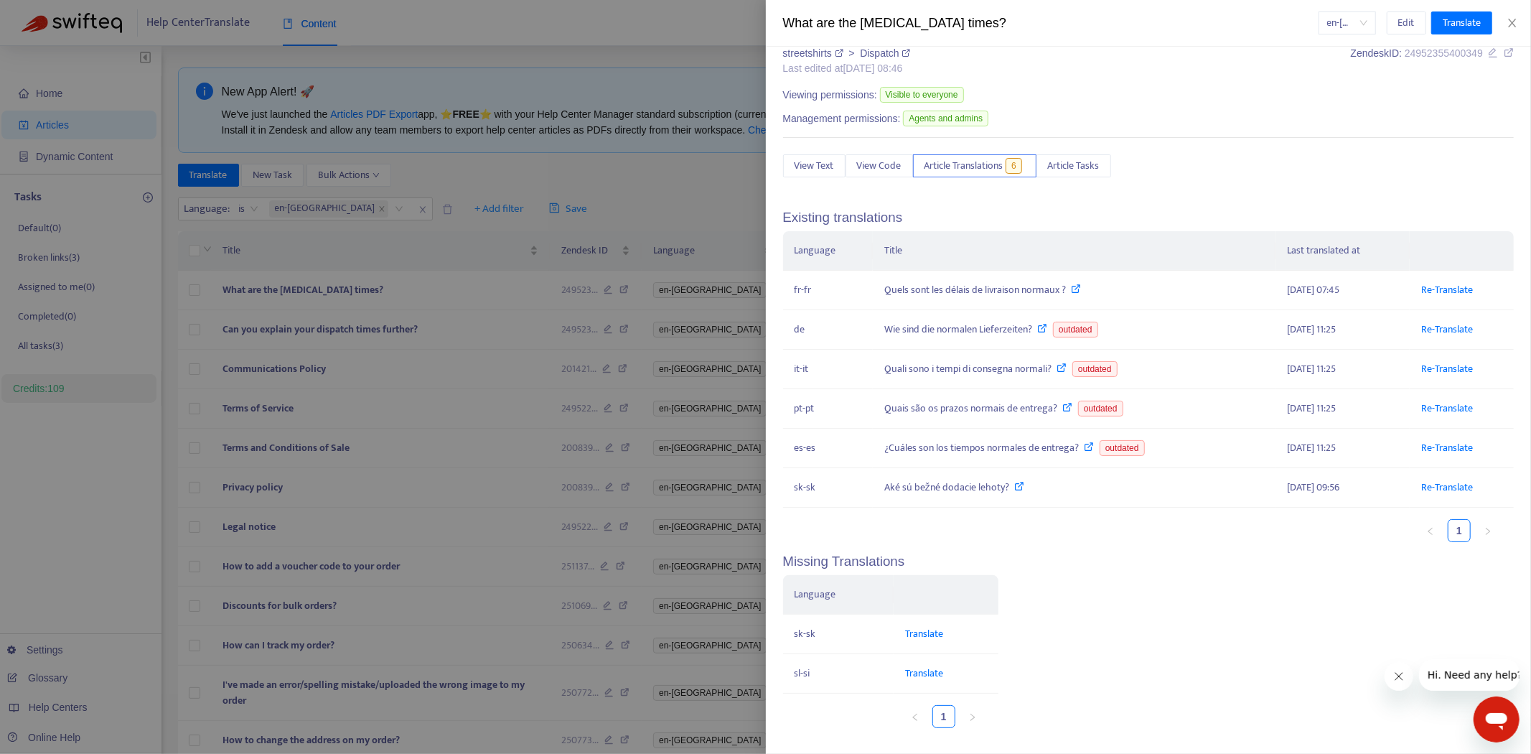
click at [662, 183] on div at bounding box center [765, 377] width 1531 height 754
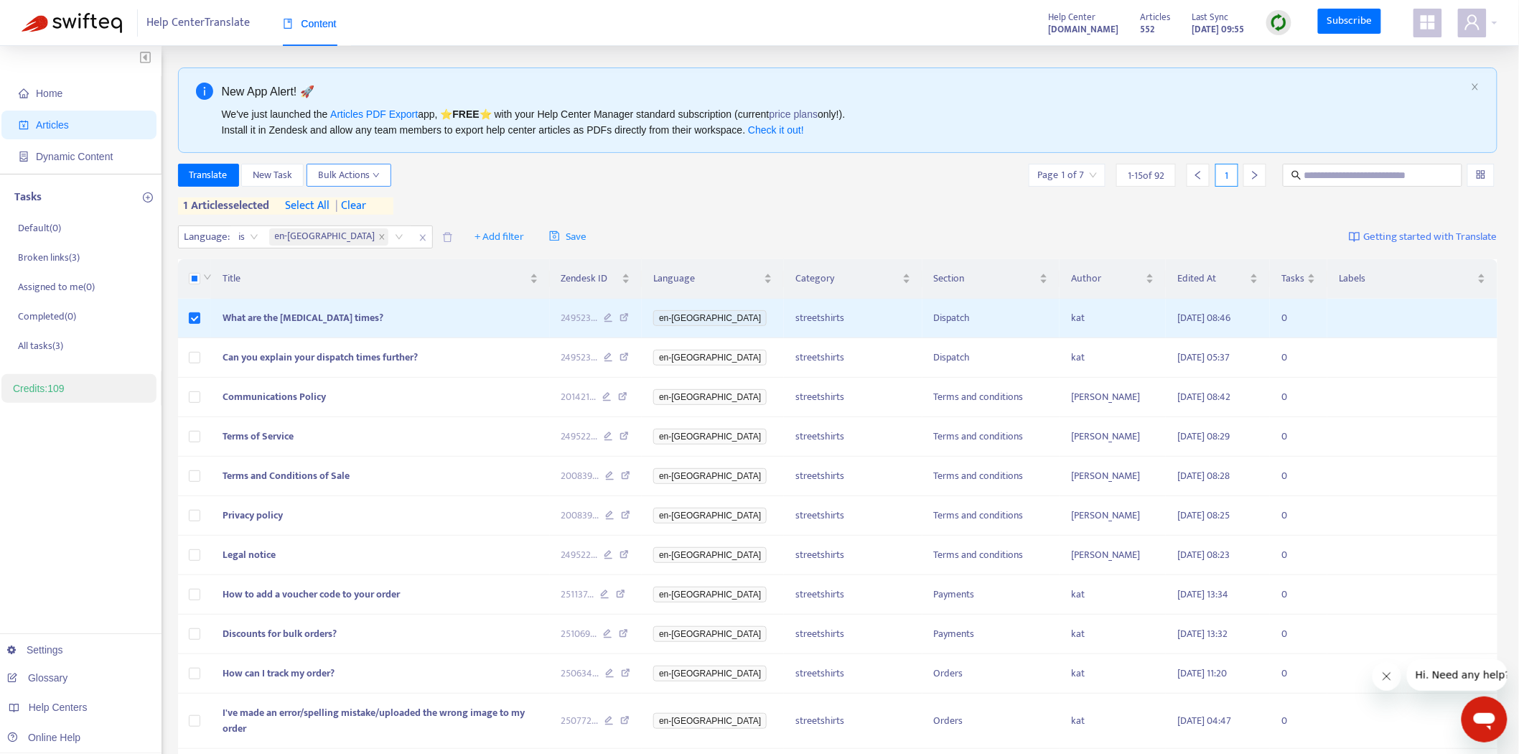
click at [333, 172] on span "Bulk Actions" at bounding box center [349, 175] width 62 height 16
click at [212, 174] on span "Translate" at bounding box center [208, 175] width 38 height 16
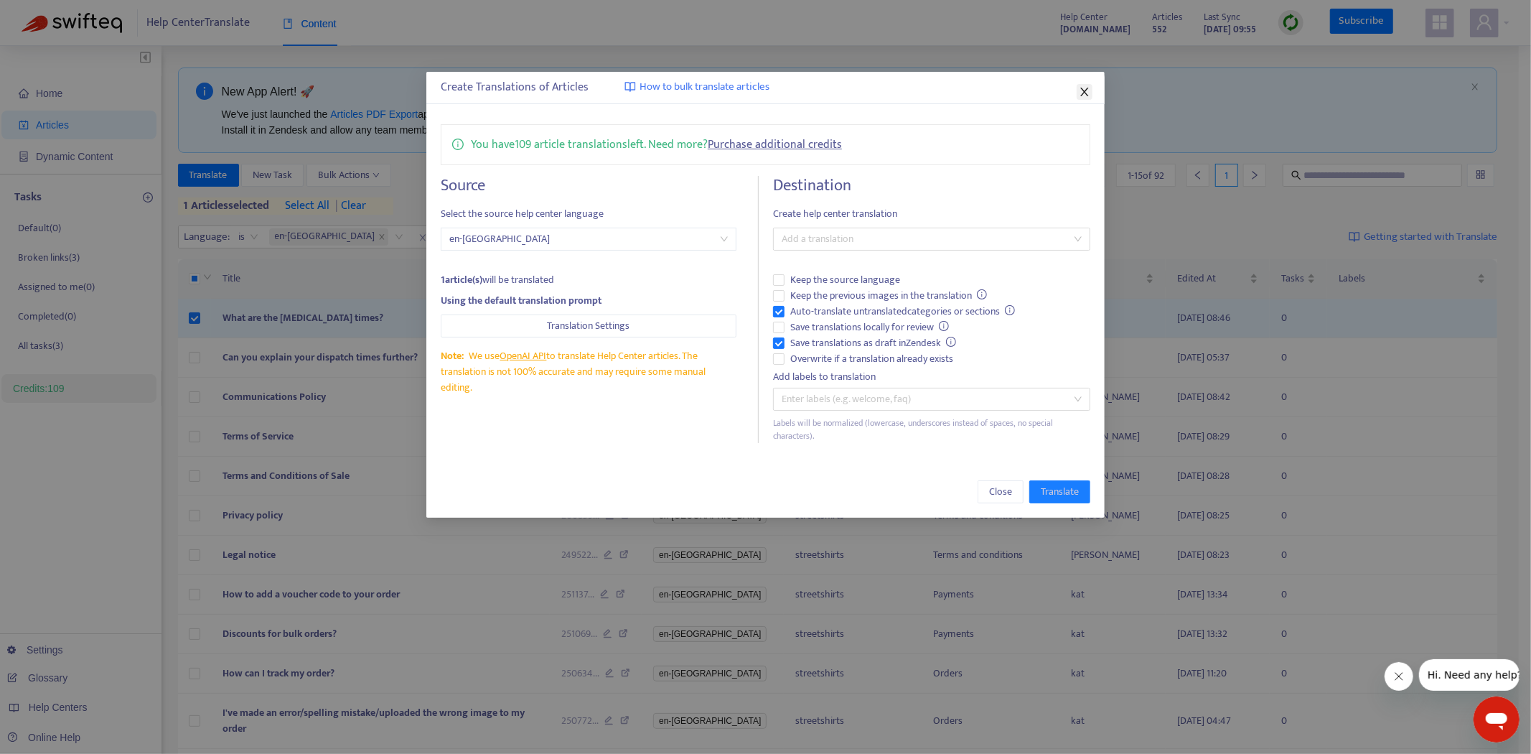
click at [1082, 92] on icon "close" at bounding box center [1084, 91] width 11 height 11
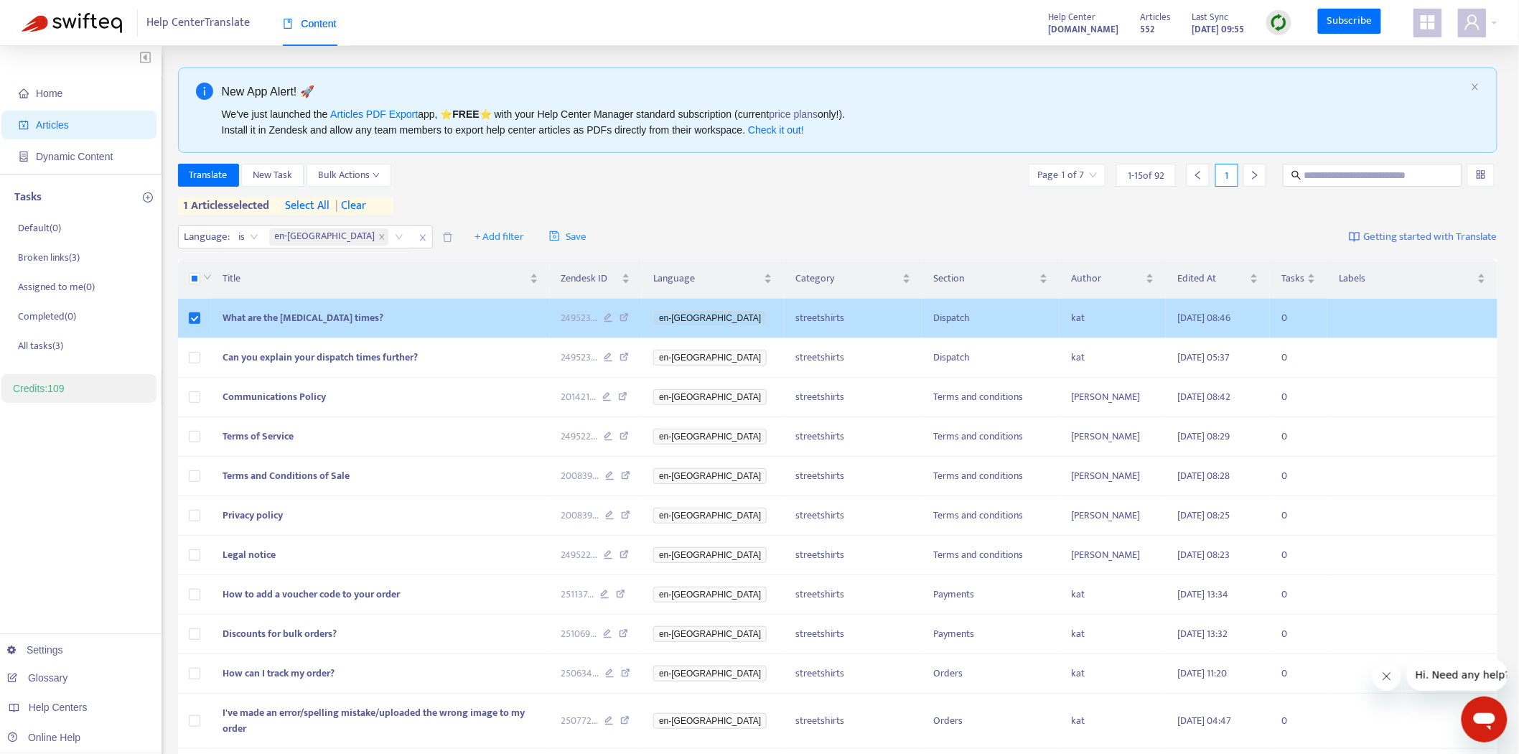
click at [201, 317] on td at bounding box center [195, 318] width 34 height 39
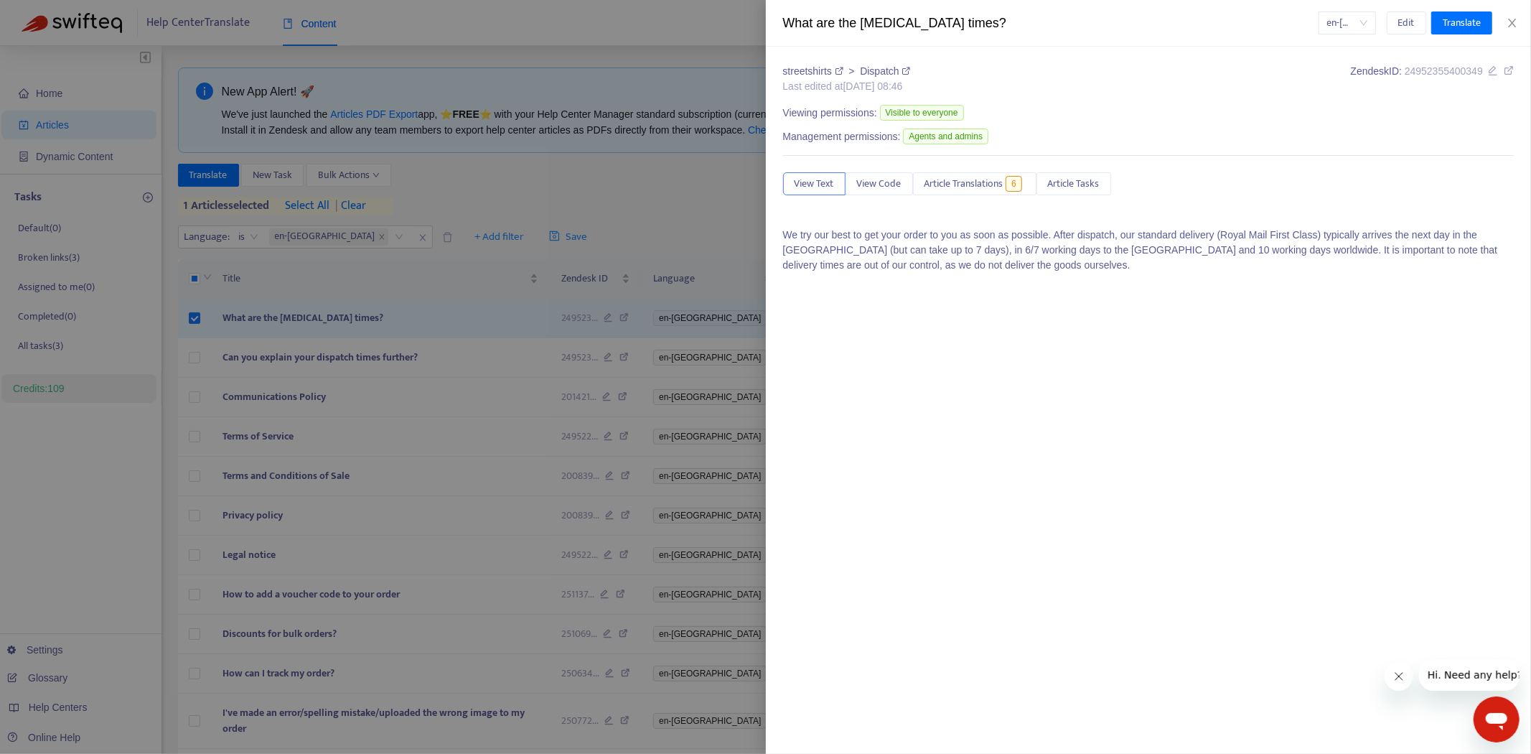
click at [192, 322] on div at bounding box center [765, 377] width 1531 height 754
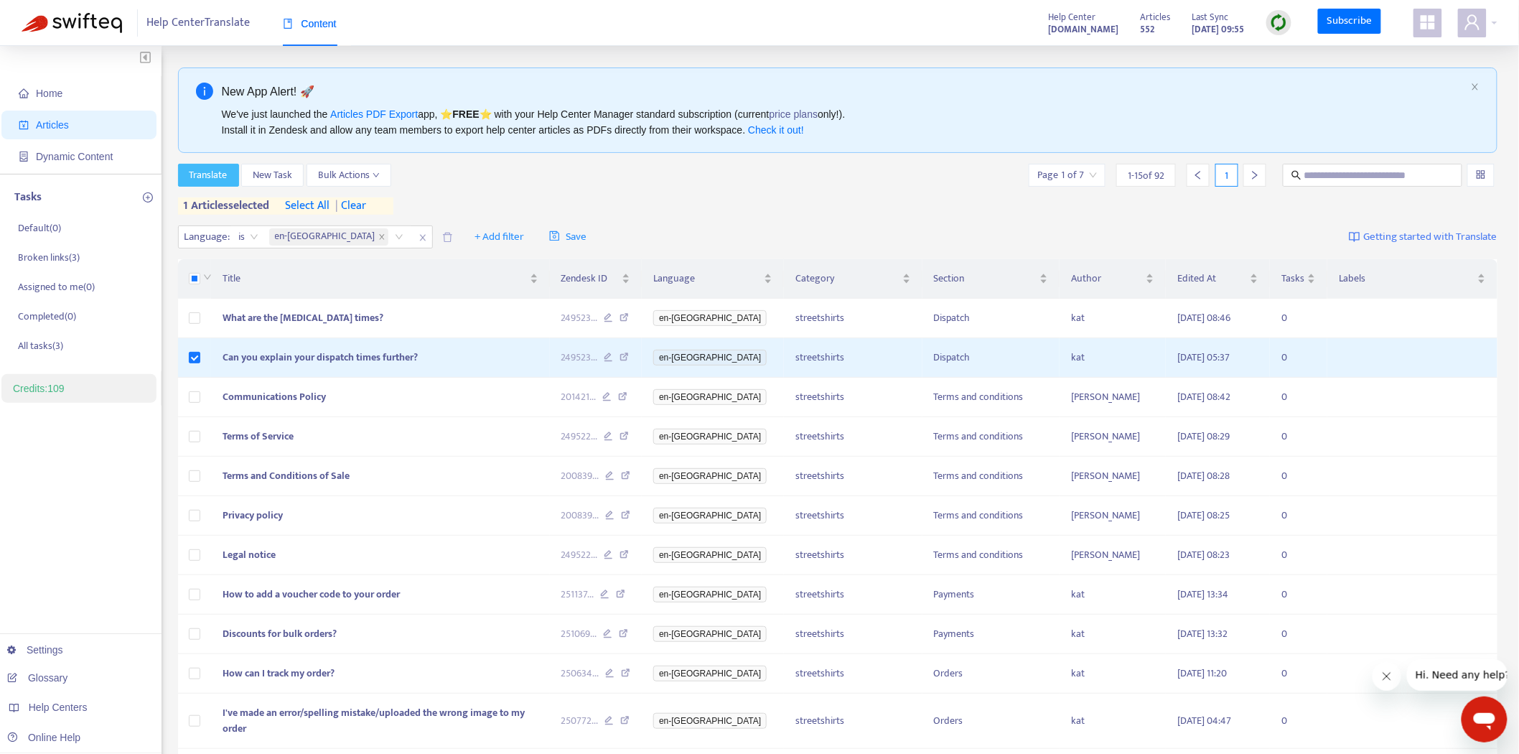
click at [213, 174] on span "Translate" at bounding box center [208, 175] width 38 height 16
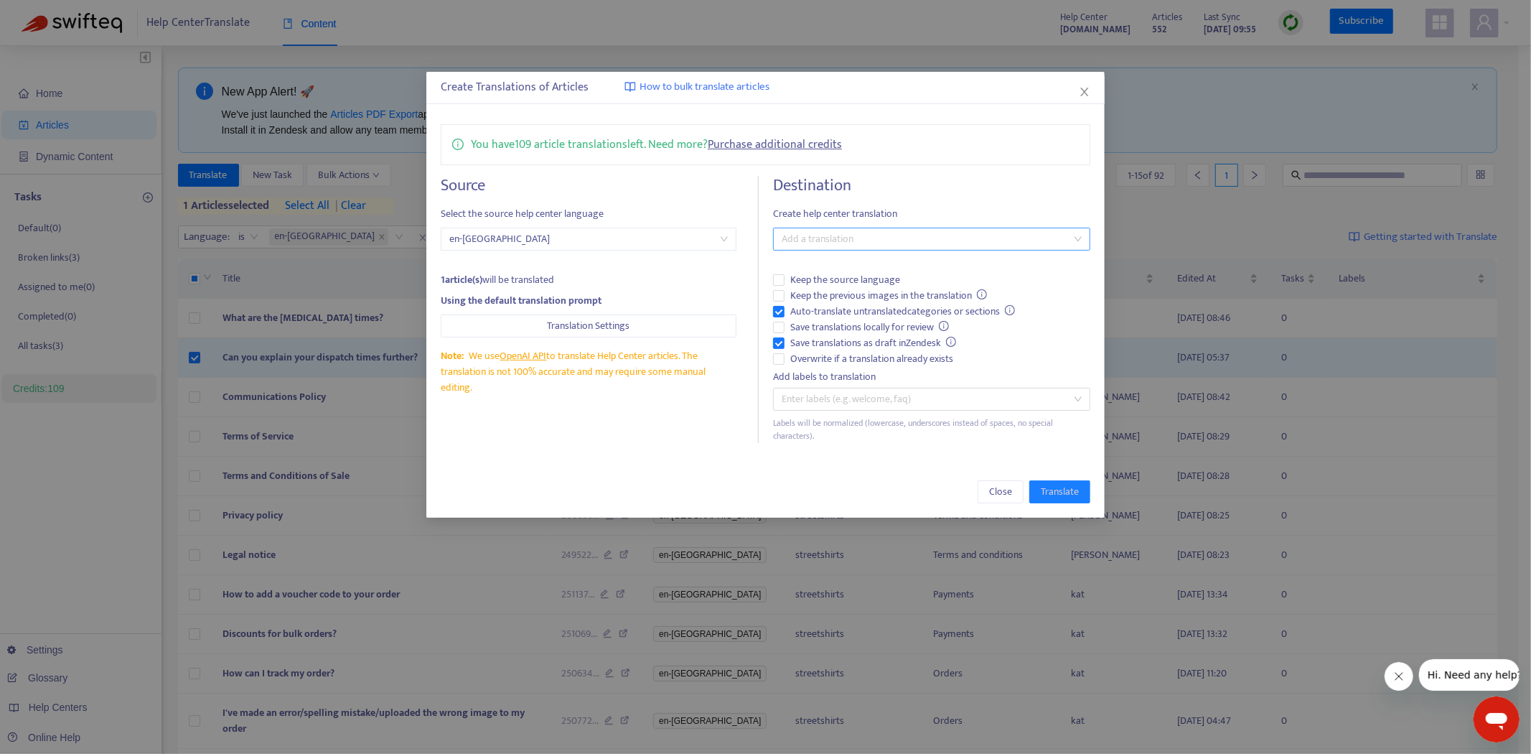
click at [855, 230] on div at bounding box center [924, 238] width 296 height 17
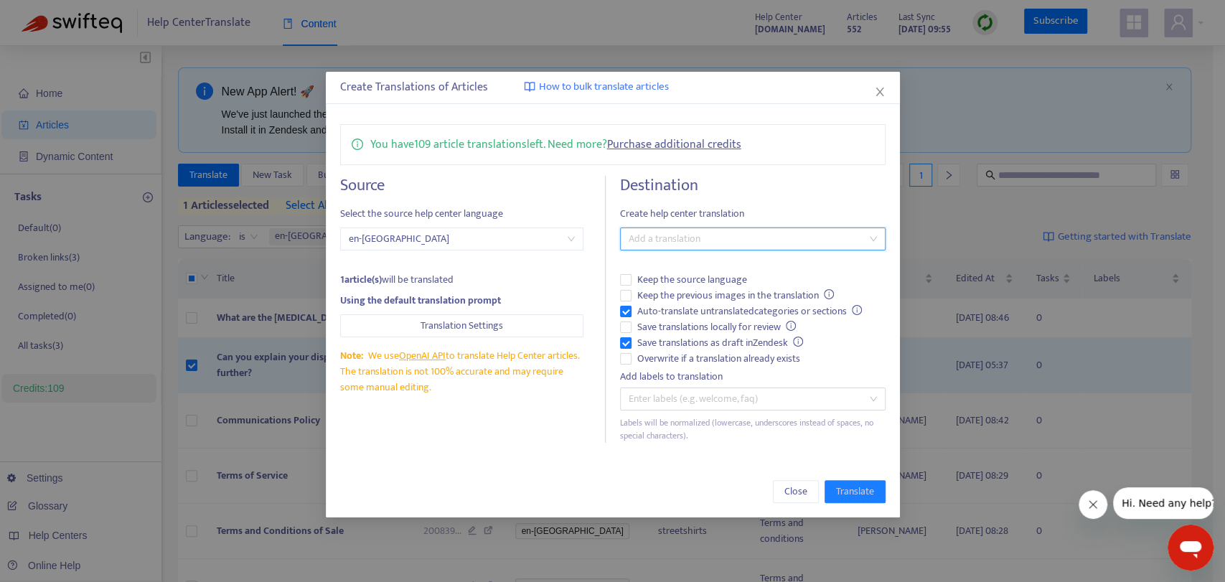
click at [794, 248] on div "Add a translation" at bounding box center [753, 238] width 266 height 23
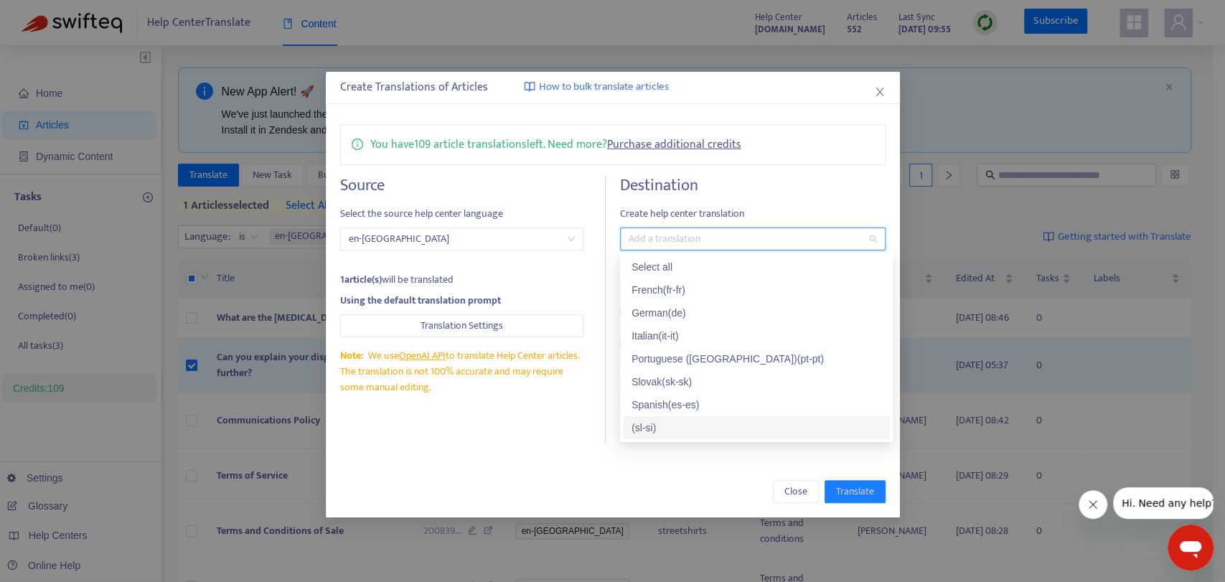
click at [768, 238] on div at bounding box center [746, 238] width 244 height 17
